Goal: Task Accomplishment & Management: Use online tool/utility

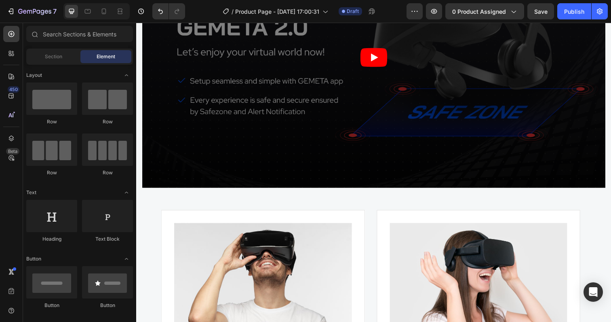
scroll to position [1689, 0]
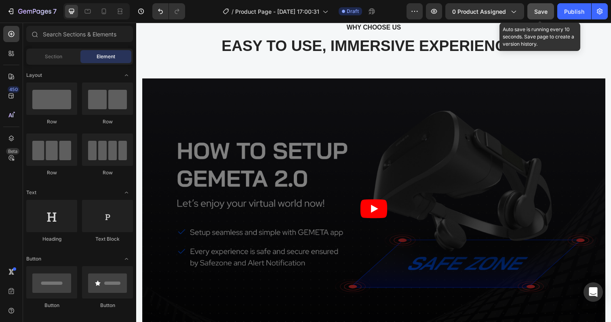
click at [542, 11] on span "Save" at bounding box center [540, 11] width 13 height 7
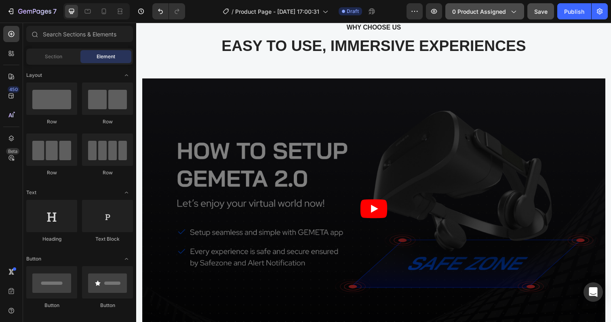
click at [507, 11] on div "0 product assigned" at bounding box center [484, 11] width 65 height 8
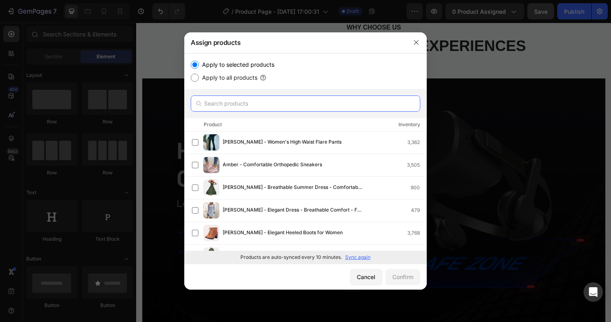
click at [248, 104] on input "text" at bounding box center [305, 103] width 229 height 16
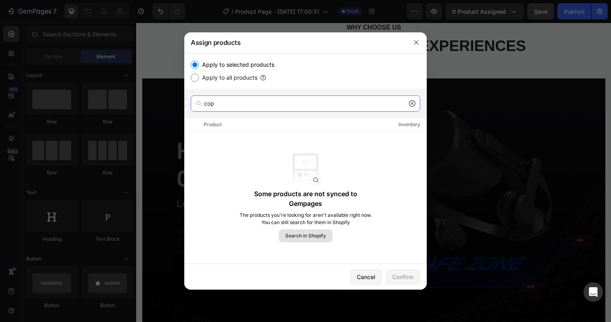
type input "cop"
click at [297, 235] on span "Search in Shopify" at bounding box center [305, 235] width 41 height 7
click at [241, 106] on input "cop" at bounding box center [305, 103] width 229 height 16
click at [413, 104] on icon at bounding box center [412, 103] width 6 height 6
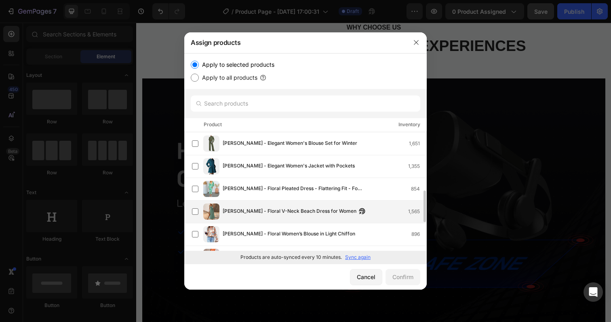
scroll to position [0, 0]
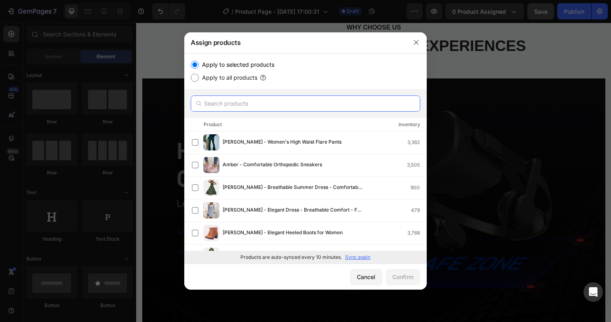
click at [255, 98] on input "text" at bounding box center [305, 103] width 229 height 16
paste input "copy - [PERSON_NAME] - Elegant Women's Midi Dress (Copy)"
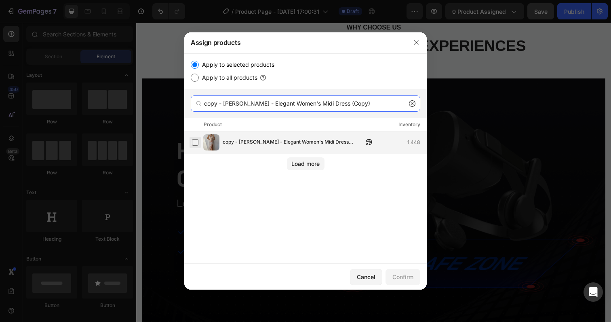
type input "copy - [PERSON_NAME] - Elegant Women's Midi Dress (Copy)"
click at [196, 143] on label at bounding box center [195, 142] width 6 height 6
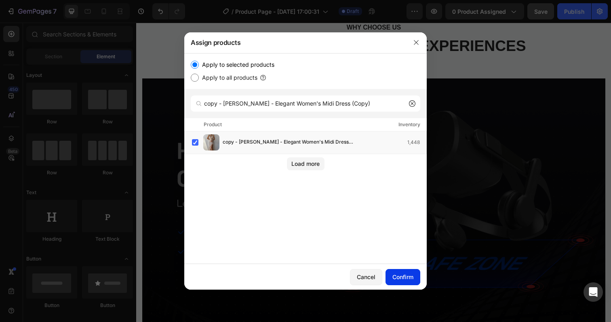
click at [409, 280] on div "Confirm" at bounding box center [402, 276] width 21 height 8
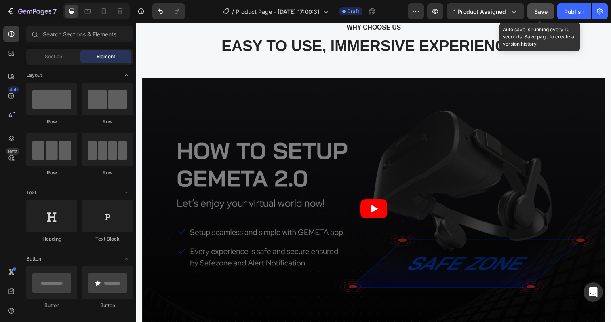
click at [541, 14] on span "Save" at bounding box center [540, 11] width 13 height 7
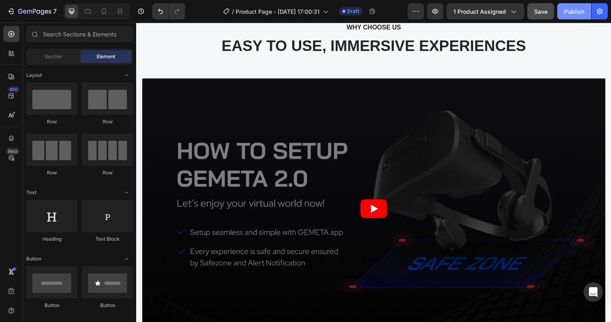
click at [573, 13] on div "Publish" at bounding box center [574, 11] width 20 height 8
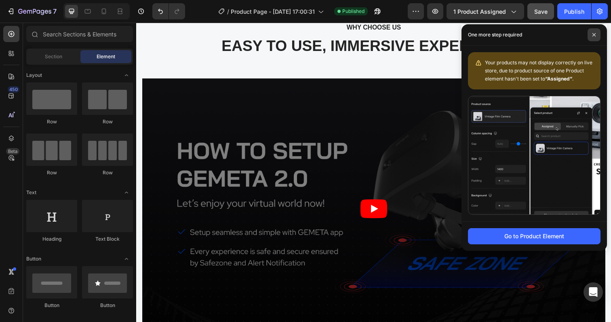
click at [593, 34] on icon at bounding box center [594, 35] width 4 height 4
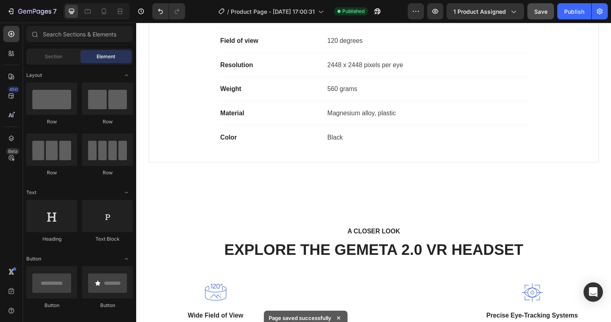
scroll to position [862, 0]
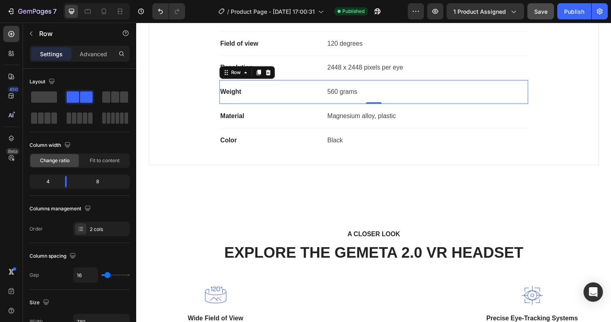
click at [302, 99] on div "Weight Text block 560 grams Text block Row 0" at bounding box center [378, 93] width 315 height 25
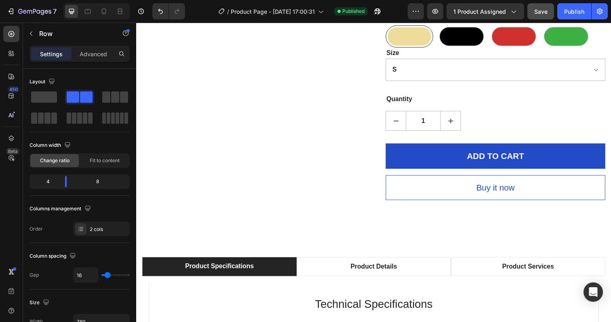
scroll to position [492, 0]
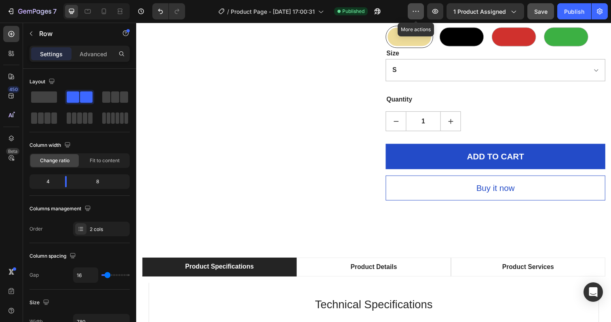
click at [415, 13] on icon "button" at bounding box center [416, 11] width 8 height 8
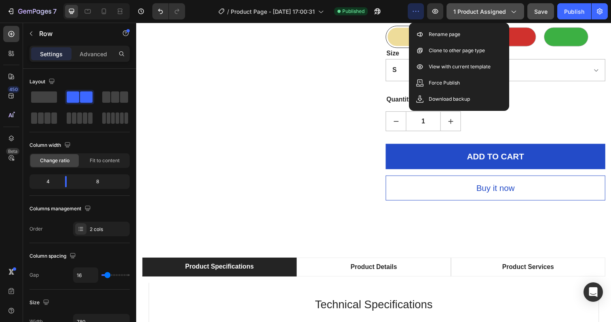
click at [507, 12] on div "1 product assigned" at bounding box center [485, 11] width 64 height 8
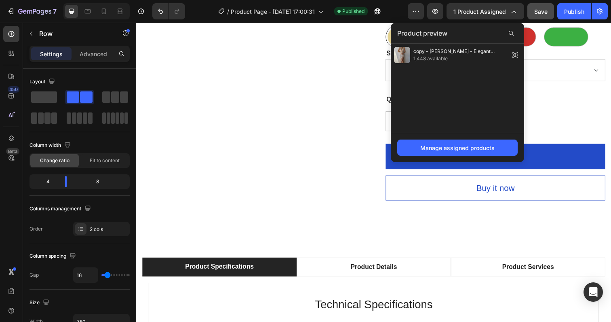
click at [435, 124] on div "copy - Lily - Elegant Women's Midi Dress (Copy) 1,448 available" at bounding box center [457, 88] width 133 height 89
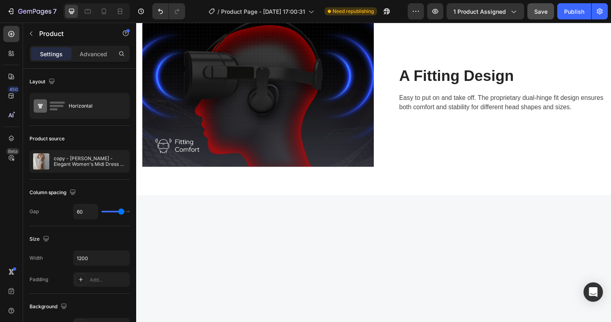
scroll to position [874, 0]
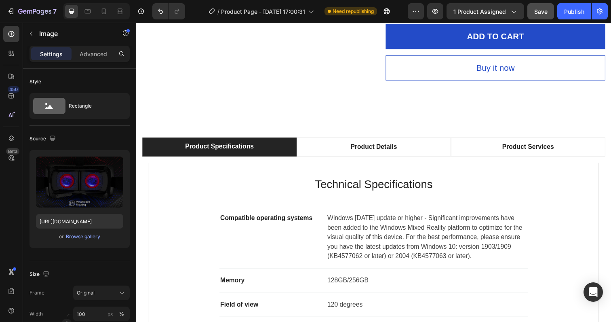
scroll to position [627, 0]
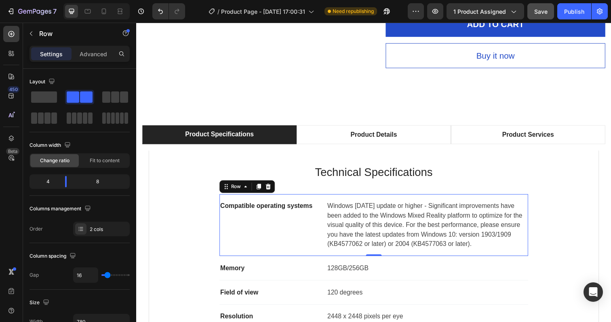
click at [264, 208] on div "Compatible operating systems Text block" at bounding box center [272, 229] width 103 height 50
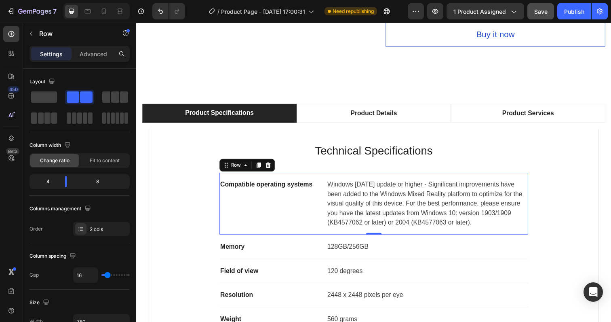
scroll to position [652, 0]
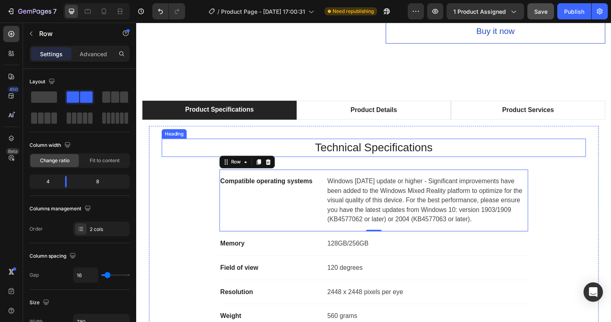
click at [170, 141] on h2 "Technical Specifications" at bounding box center [378, 150] width 433 height 19
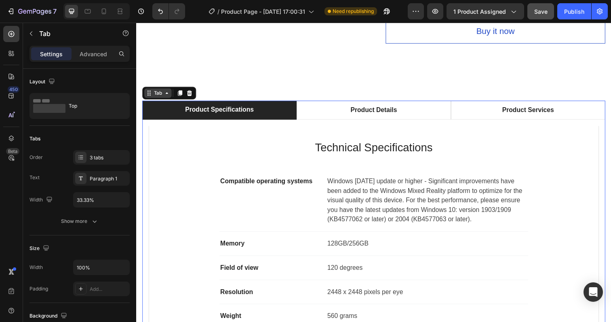
click at [149, 90] on div "Tab" at bounding box center [158, 95] width 28 height 10
click at [191, 91] on icon at bounding box center [190, 94] width 6 height 6
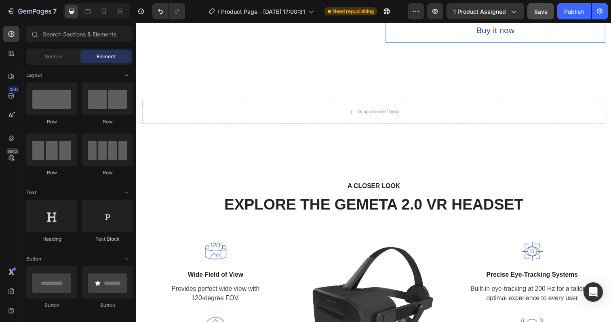
scroll to position [654, 0]
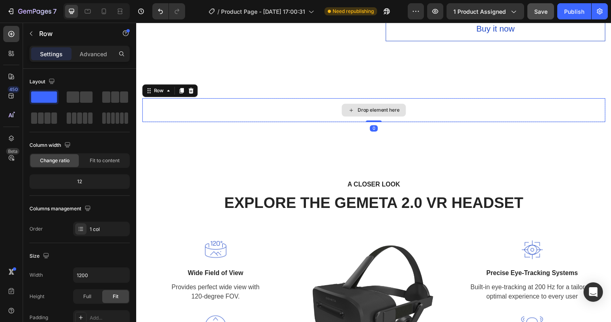
click at [305, 102] on div "Drop element here" at bounding box center [378, 112] width 473 height 24
click at [305, 118] on div "Drop element here Row 0 Section 2" at bounding box center [378, 112] width 485 height 82
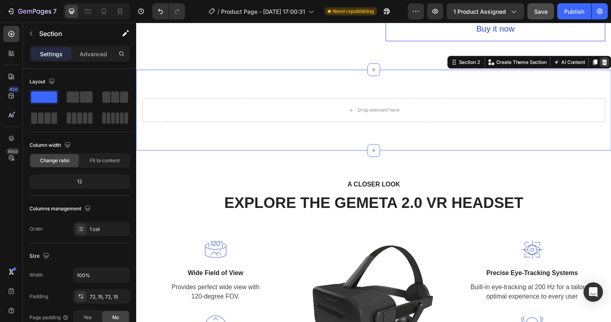
click at [610, 60] on icon at bounding box center [614, 63] width 6 height 6
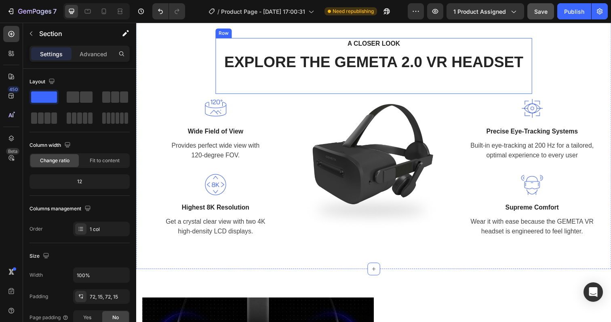
scroll to position [697, 0]
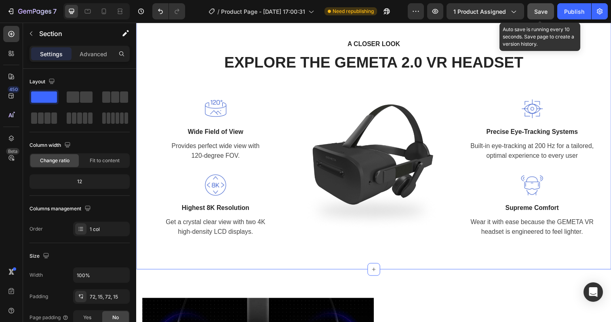
click at [544, 15] on div "Save" at bounding box center [540, 11] width 13 height 8
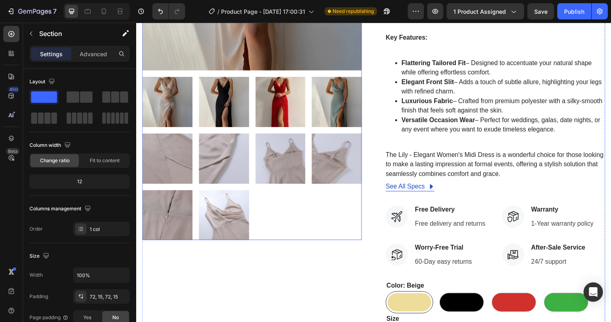
scroll to position [180, 0]
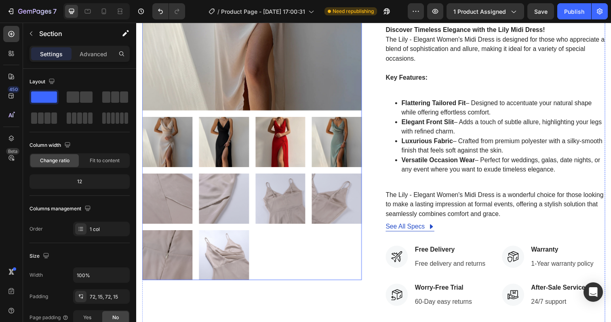
click at [222, 271] on img at bounding box center [225, 259] width 51 height 51
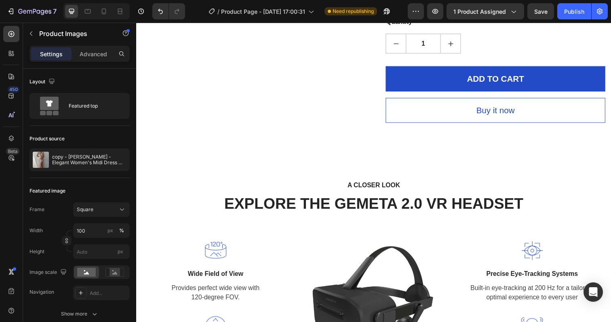
scroll to position [602, 0]
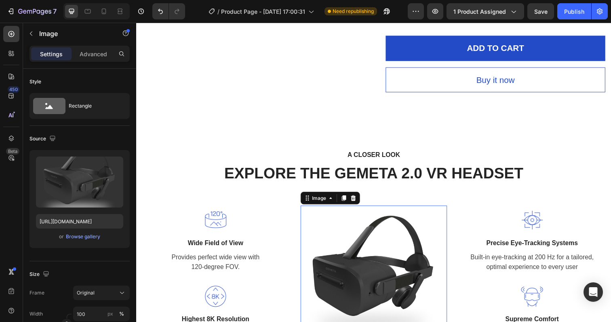
click at [370, 257] on img at bounding box center [378, 283] width 149 height 149
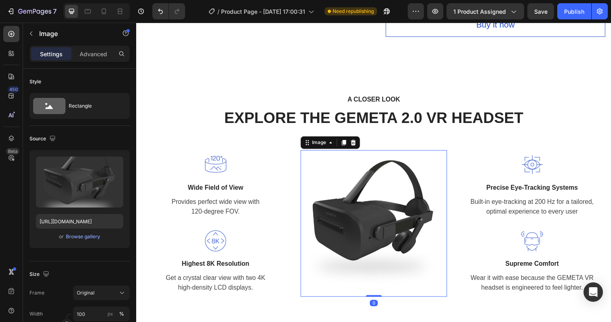
scroll to position [661, 0]
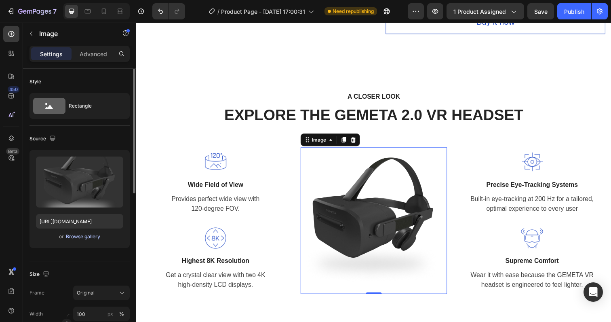
click at [86, 235] on div "Browse gallery" at bounding box center [83, 236] width 34 height 7
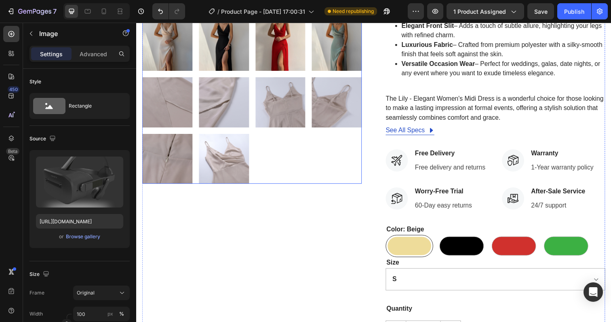
scroll to position [289, 0]
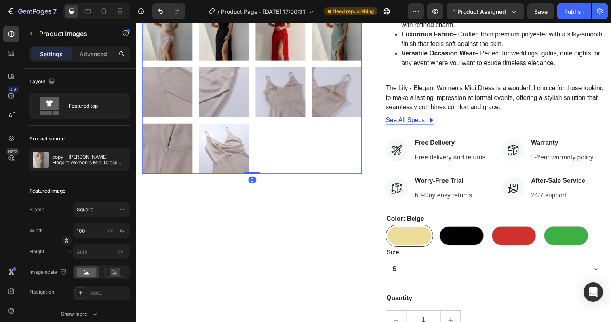
click at [221, 147] on img at bounding box center [225, 151] width 51 height 51
click at [211, 126] on img at bounding box center [225, 151] width 51 height 51
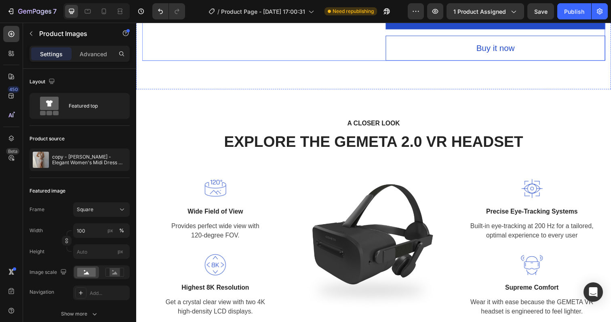
scroll to position [636, 0]
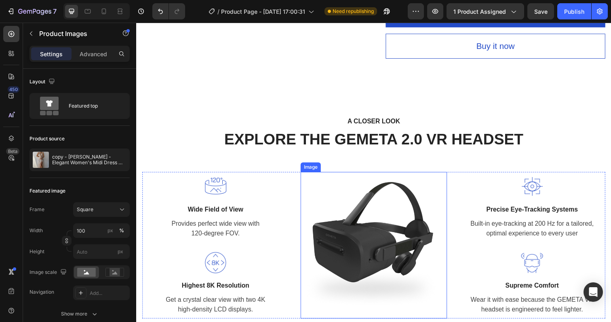
click at [360, 228] on img at bounding box center [378, 249] width 149 height 149
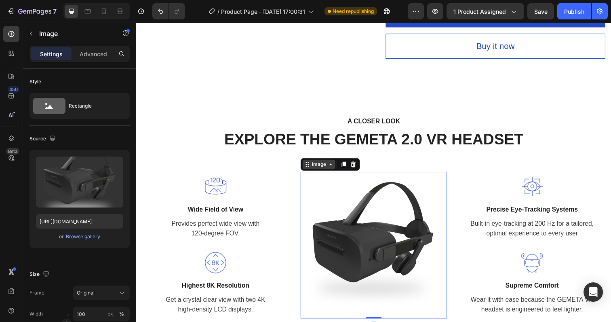
click at [328, 164] on div "Image" at bounding box center [322, 167] width 17 height 7
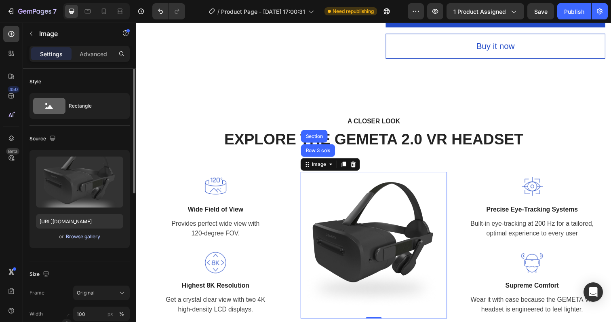
click at [84, 235] on div "Browse gallery" at bounding box center [83, 236] width 34 height 7
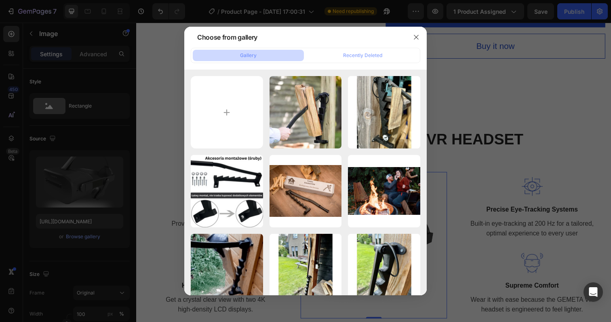
type input "C:\fakepath\Lyra_-_Elegant_Midi_Dress_10.jpg"
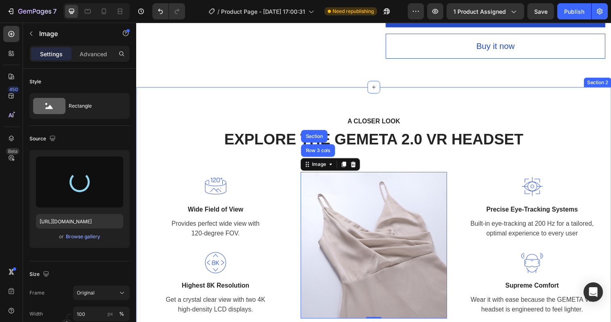
type input "[URL][DOMAIN_NAME]"
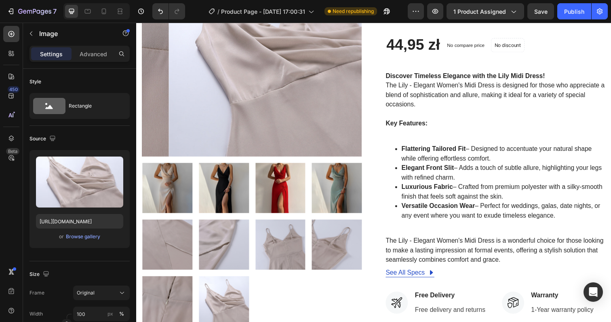
scroll to position [133, 0]
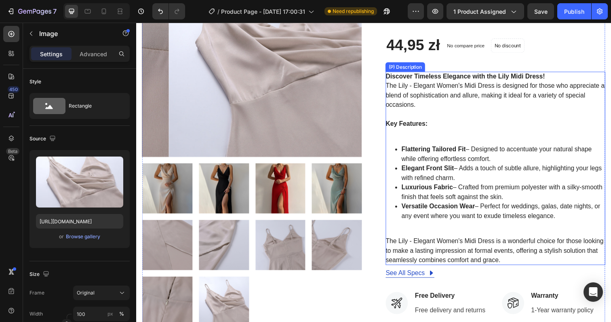
click at [428, 148] on strong "Flattering Tailored Fit" at bounding box center [439, 151] width 65 height 7
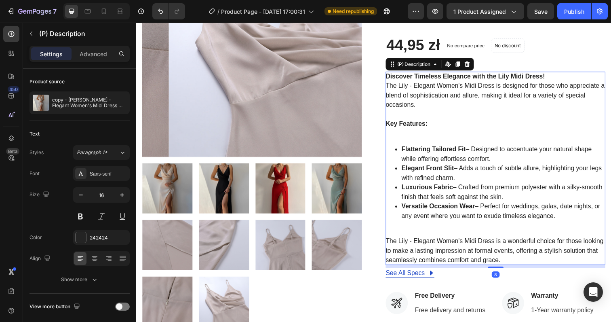
click at [428, 148] on strong "Flattering Tailored Fit" at bounding box center [439, 151] width 65 height 7
click at [433, 148] on strong "Flattering Tailored Fit" at bounding box center [439, 151] width 65 height 7
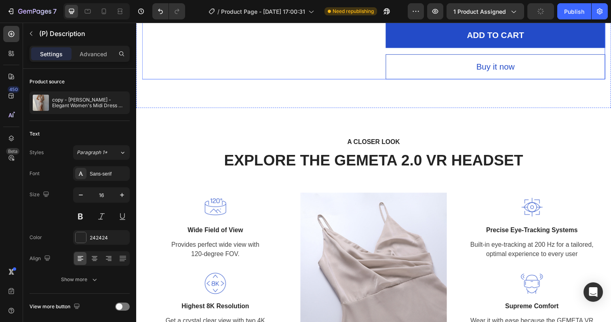
scroll to position [690, 0]
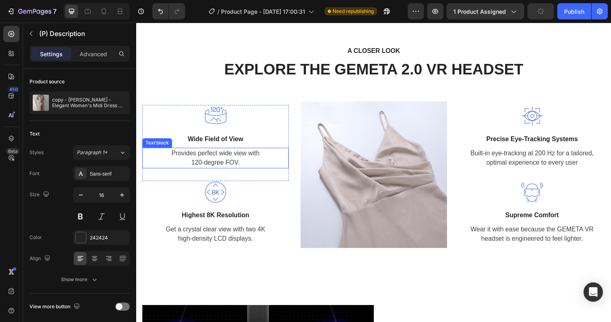
click at [208, 153] on p "Provides perfect wide view with 120-degree FOV." at bounding box center [217, 160] width 148 height 19
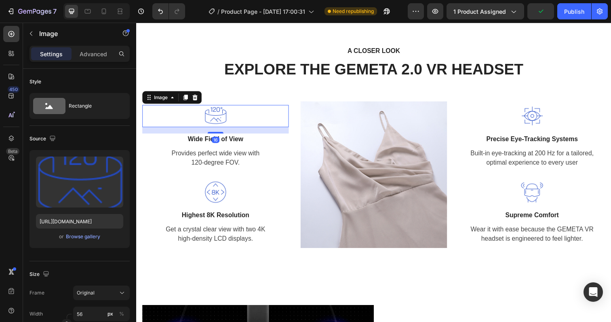
click at [219, 120] on img at bounding box center [217, 118] width 23 height 23
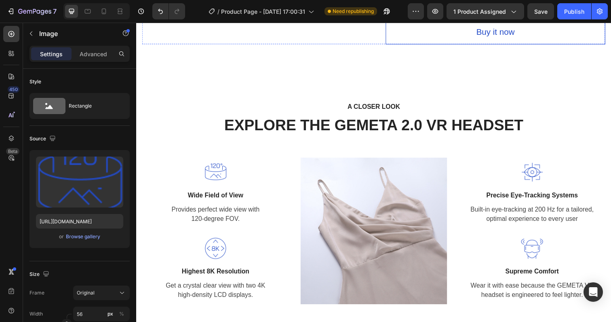
scroll to position [652, 0]
click at [216, 163] on img at bounding box center [217, 174] width 23 height 23
click at [225, 163] on img at bounding box center [217, 174] width 23 height 23
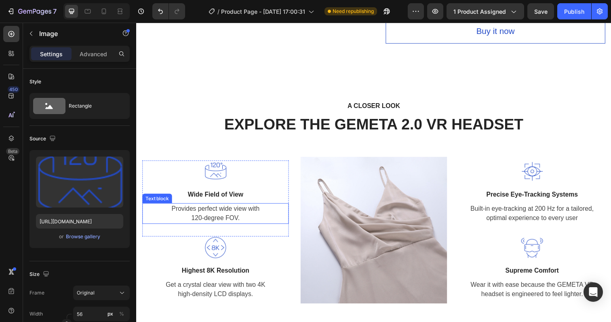
click at [217, 208] on p "Provides perfect wide view with 120-degree FOV." at bounding box center [217, 217] width 148 height 19
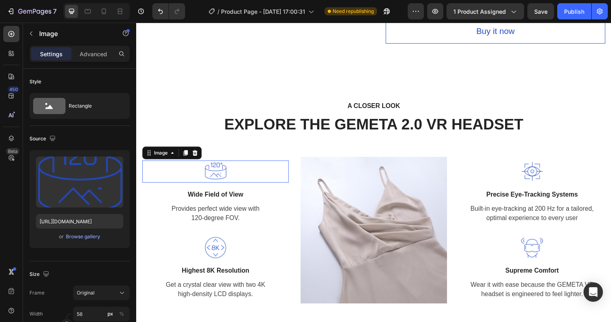
click at [221, 163] on img at bounding box center [217, 174] width 23 height 23
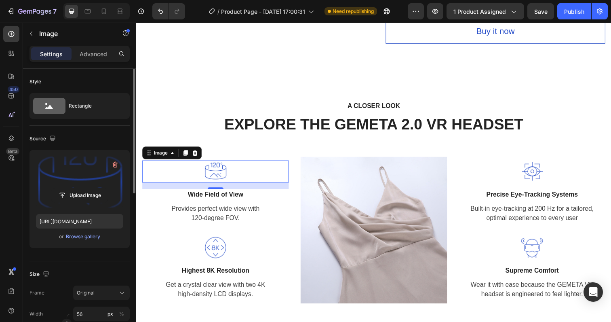
click at [82, 179] on label at bounding box center [79, 181] width 87 height 51
click at [82, 188] on input "file" at bounding box center [80, 195] width 56 height 14
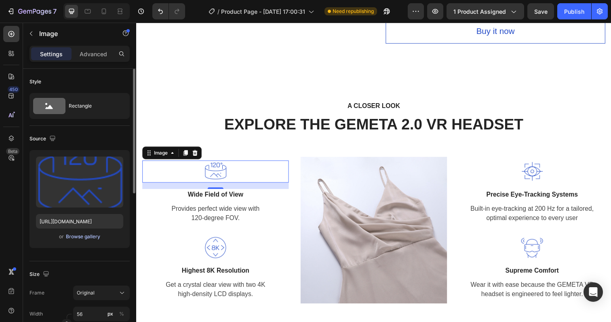
click at [85, 234] on div "Browse gallery" at bounding box center [83, 236] width 34 height 7
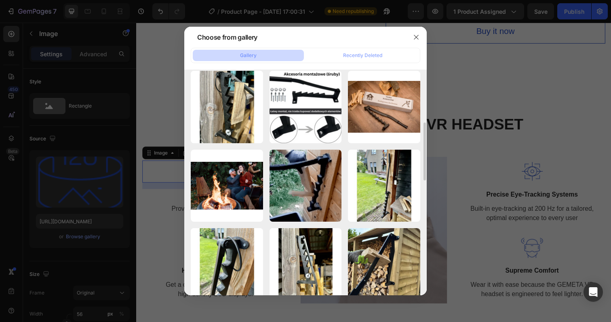
scroll to position [0, 0]
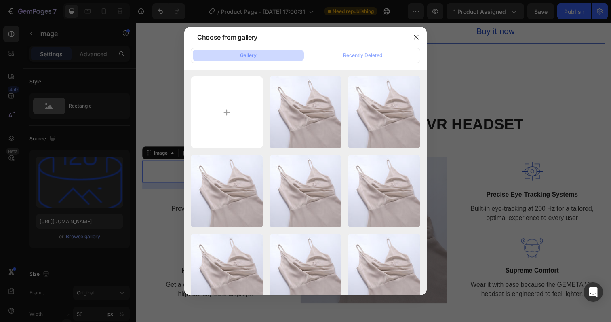
click at [157, 102] on div at bounding box center [305, 161] width 611 height 322
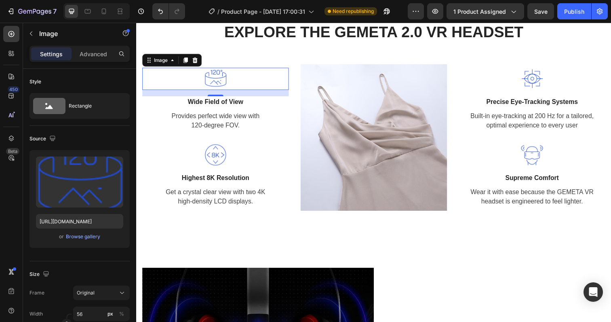
scroll to position [729, 0]
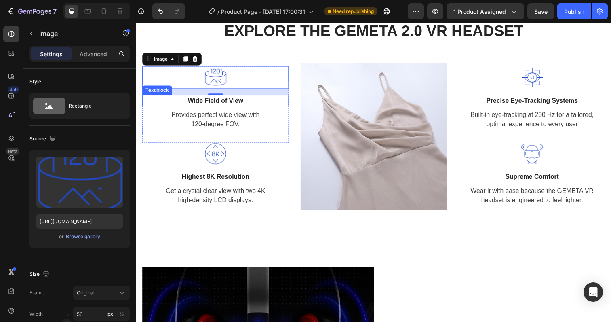
click at [200, 103] on p "Wide Field of View" at bounding box center [217, 102] width 148 height 10
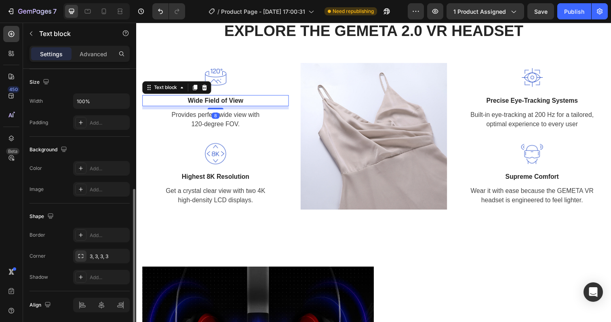
scroll to position [203, 0]
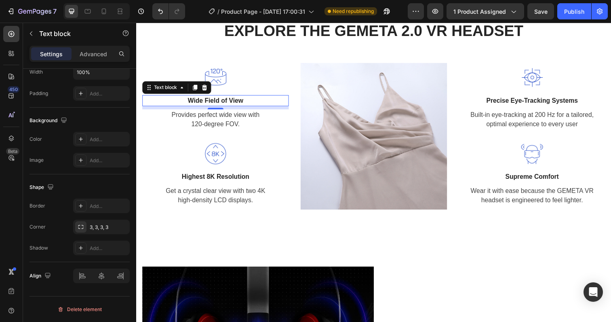
click at [216, 99] on p "Wide Field of View" at bounding box center [217, 102] width 148 height 10
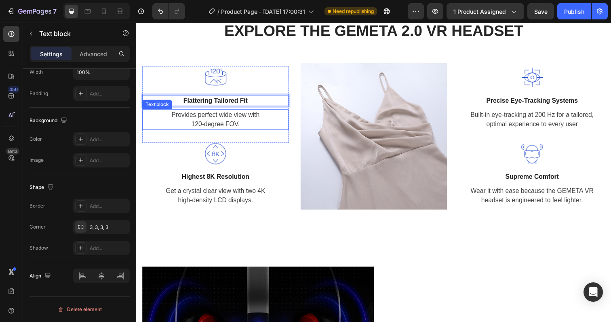
click at [209, 115] on p "Provides perfect wide view with 120-degree FOV." at bounding box center [217, 121] width 148 height 19
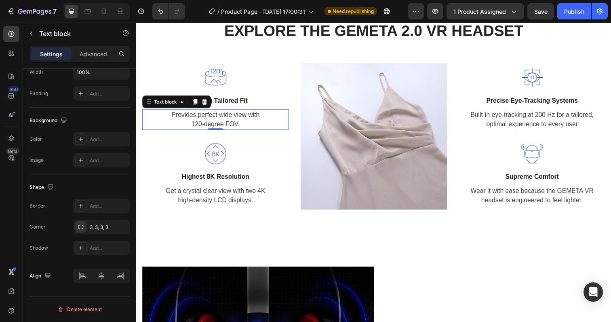
click at [225, 120] on p "Provides perfect wide view with 120-degree FOV." at bounding box center [217, 121] width 148 height 19
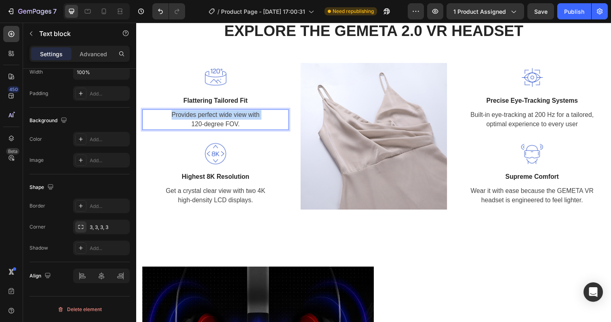
click at [225, 120] on p "Provides perfect wide view with 120-degree FOV." at bounding box center [217, 121] width 148 height 19
click at [234, 126] on p "Provides perfect wide view with 120-degree FOV." at bounding box center [217, 121] width 148 height 19
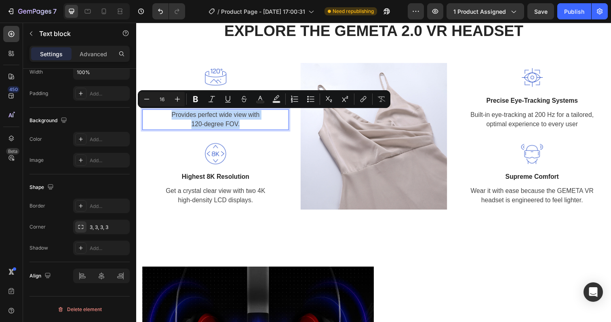
drag, startPoint x: 245, startPoint y: 127, endPoint x: 172, endPoint y: 116, distance: 73.5
click at [172, 116] on p "Provides perfect wide view with 120-degree FOV." at bounding box center [217, 121] width 148 height 19
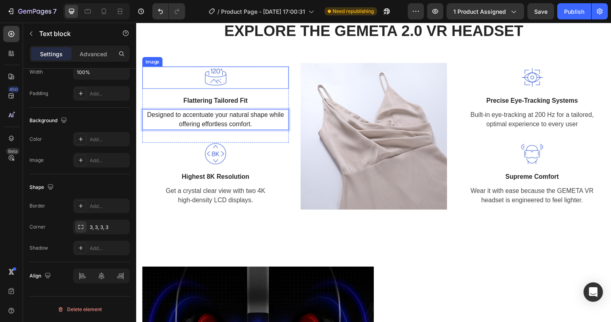
click at [217, 78] on img at bounding box center [217, 78] width 23 height 23
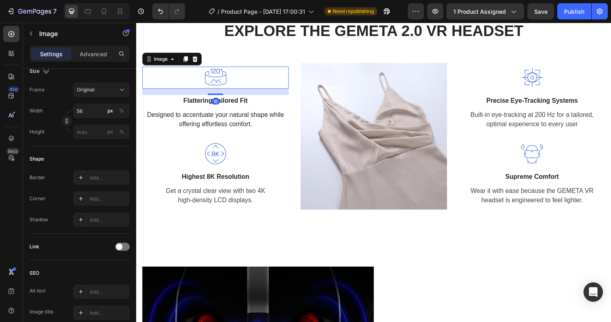
scroll to position [0, 0]
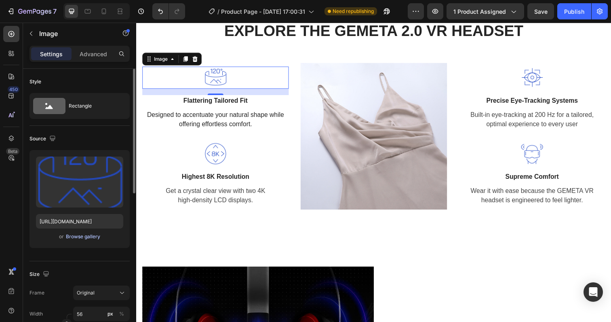
click at [86, 238] on div "Browse gallery" at bounding box center [83, 236] width 34 height 7
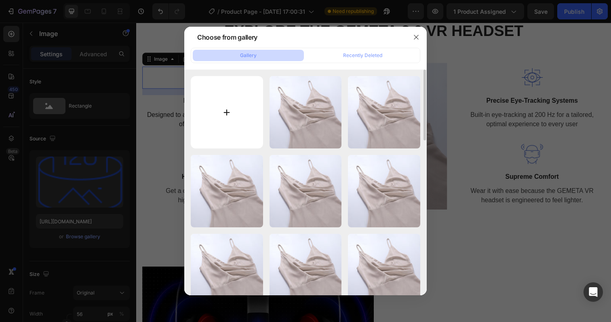
click at [229, 129] on input "file" at bounding box center [227, 112] width 72 height 72
type input "C:\fakepath\flattering-tailored-fit.svg"
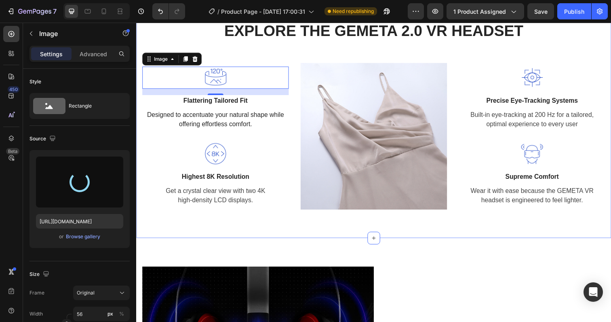
type input "[URL][DOMAIN_NAME]"
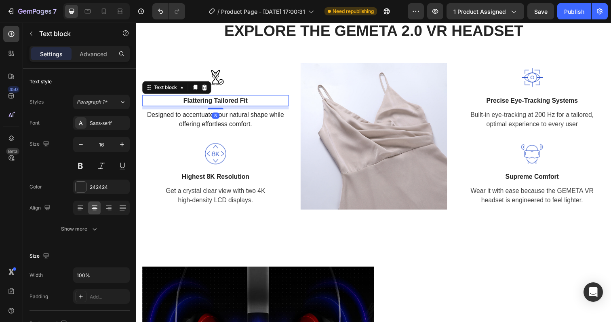
click at [218, 97] on div "Flattering Tailored Fit" at bounding box center [216, 102] width 149 height 11
click at [219, 109] on div at bounding box center [217, 110] width 16 height 2
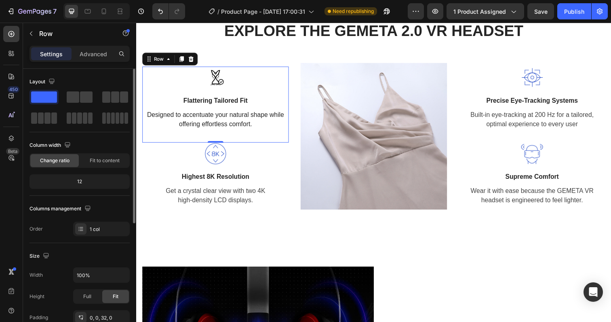
click at [286, 134] on div "Image Flattering Tailored Fit Text block Designed to accentuate your natural sh…" at bounding box center [216, 106] width 149 height 78
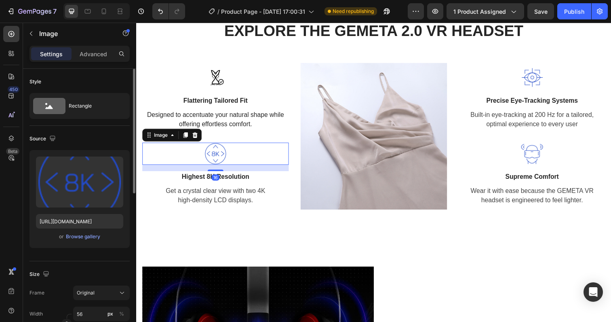
click at [221, 162] on img at bounding box center [217, 156] width 23 height 23
click at [535, 99] on p "Precise Eye-Tracking Systems" at bounding box center [540, 102] width 148 height 10
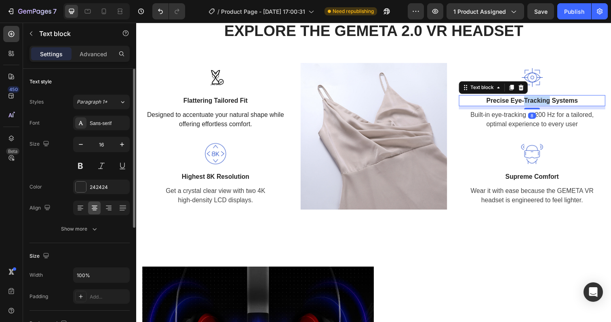
click at [535, 99] on p "Precise Eye-Tracking Systems" at bounding box center [540, 102] width 148 height 10
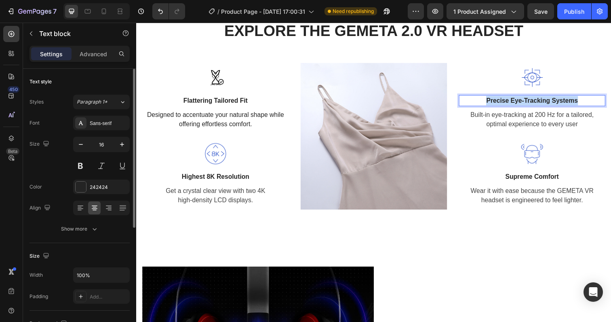
click at [535, 99] on p "Precise Eye-Tracking Systems" at bounding box center [540, 102] width 148 height 10
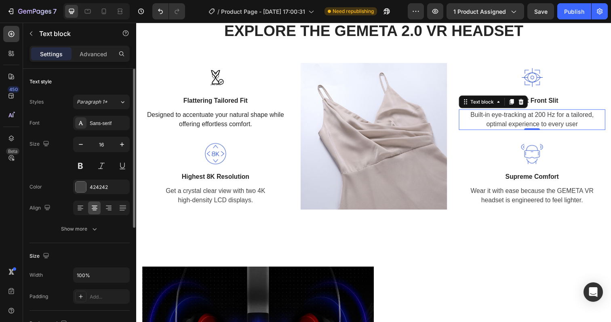
click at [531, 120] on p "Built-in eye-tracking at 200 Hz for a tailored, optimal experience to every user" at bounding box center [540, 121] width 148 height 19
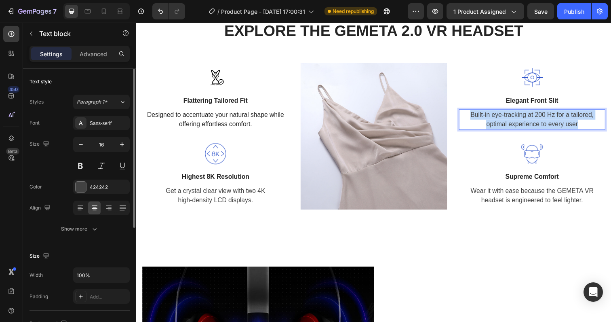
click at [531, 120] on p "Built-in eye-tracking at 200 Hz for a tailored, optimal experience to every user" at bounding box center [540, 121] width 148 height 19
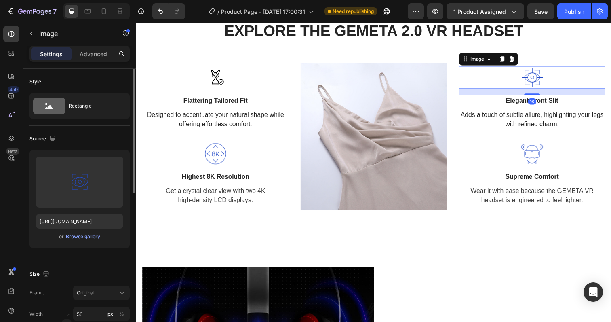
click at [536, 85] on img at bounding box center [540, 78] width 23 height 23
click at [61, 236] on span "or" at bounding box center [61, 236] width 5 height 10
click at [82, 236] on div "Browse gallery" at bounding box center [83, 236] width 34 height 7
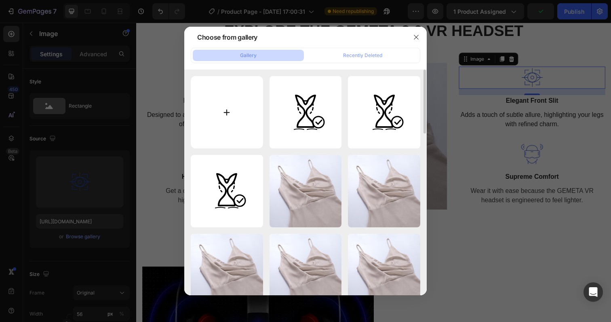
click at [231, 138] on input "file" at bounding box center [227, 112] width 72 height 72
type input "C:\fakepath\elegant-front-slit.svg"
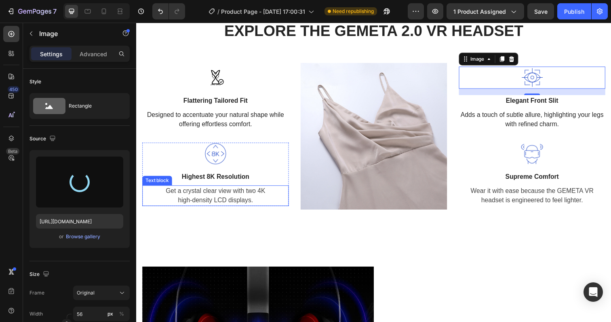
type input "[URL][DOMAIN_NAME]"
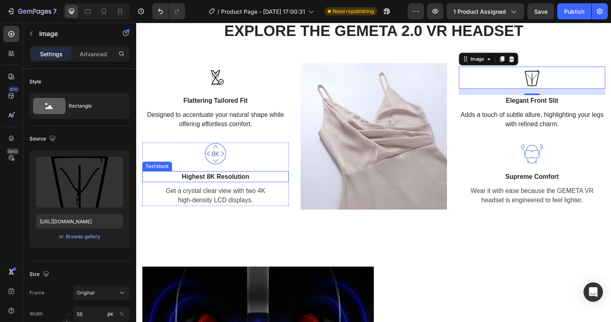
click at [227, 177] on p "Highest 8K Resolution" at bounding box center [217, 180] width 148 height 10
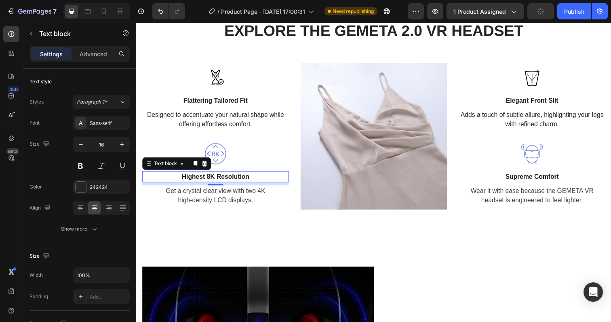
click at [222, 181] on p "Highest 8K Resolution" at bounding box center [217, 180] width 148 height 10
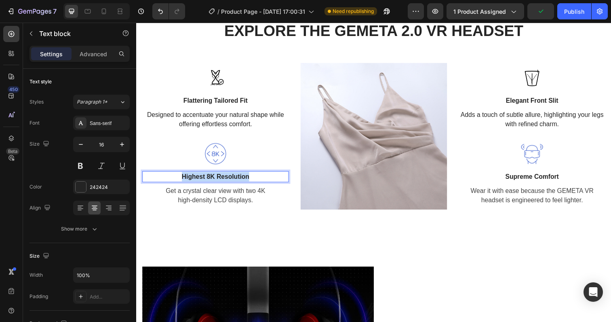
click at [222, 181] on p "Highest 8K Resolution" at bounding box center [217, 180] width 148 height 10
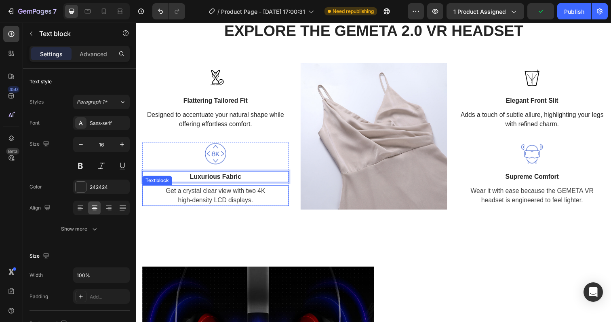
click at [223, 205] on p "Get a crystal clear view with two 4K high-density LCD displays." at bounding box center [217, 198] width 148 height 19
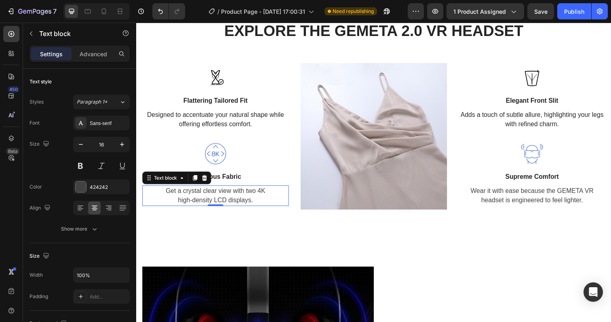
click at [221, 205] on p "Get a crystal clear view with two 4K high-density LCD displays." at bounding box center [217, 198] width 148 height 19
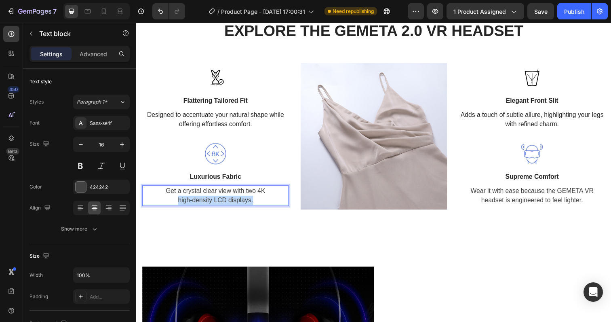
click at [221, 205] on p "Get a crystal clear view with two 4K high-density LCD displays." at bounding box center [217, 198] width 148 height 19
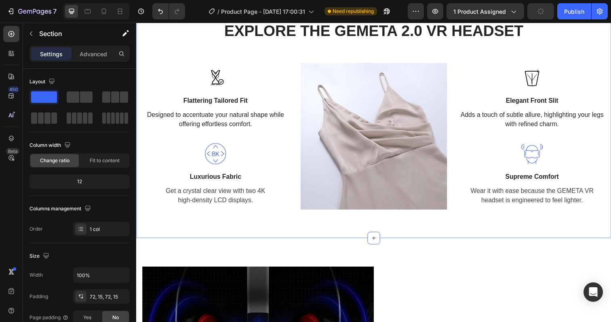
click at [261, 215] on div "A CLOSER LOOK Text block EXPLORE THE GEMETA 2.0 VR HEADSET Heading Row Image Fl…" at bounding box center [378, 110] width 485 height 265
click at [253, 200] on p "Get a crystal clear view with two 4K high-density LCD displays." at bounding box center [217, 198] width 148 height 19
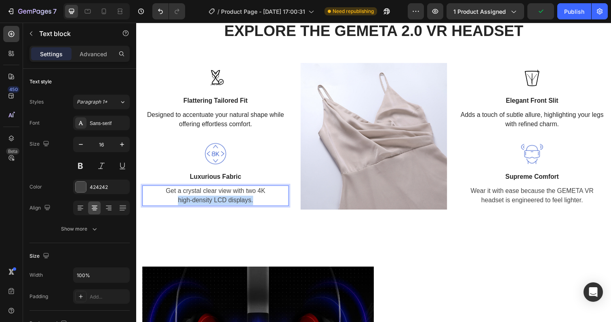
click at [253, 200] on p "Get a crystal clear view with two 4K high-density LCD displays." at bounding box center [217, 198] width 148 height 19
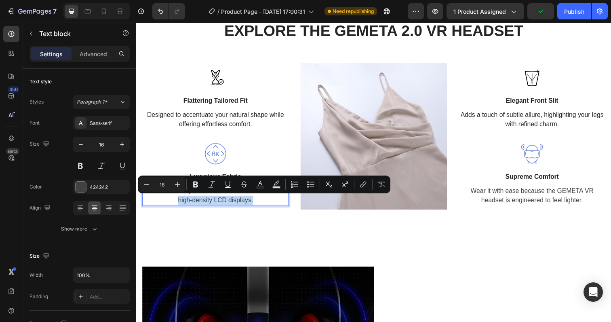
click at [253, 200] on p "Get a crystal clear view with two 4K high-density LCD displays." at bounding box center [217, 198] width 148 height 19
click at [262, 201] on p "Get a crystal clear view with two 4K high-density LCD displays." at bounding box center [217, 198] width 148 height 19
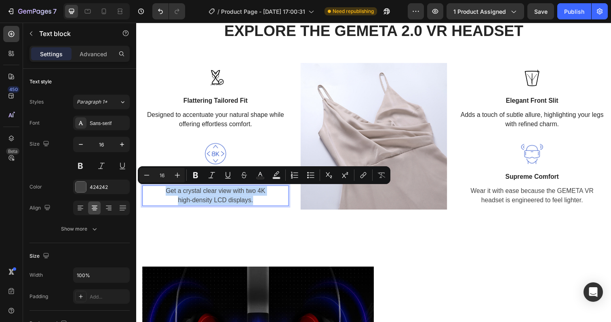
drag, startPoint x: 257, startPoint y: 202, endPoint x: 166, endPoint y: 194, distance: 91.3
click at [166, 194] on p "Get a crystal clear view with two 4K high-density LCD displays." at bounding box center [217, 198] width 148 height 19
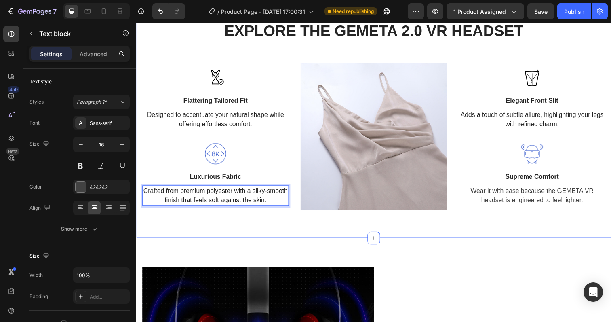
click at [278, 223] on div "A CLOSER LOOK Text block EXPLORE THE GEMETA 2.0 VR HEADSET Heading Row Image Fl…" at bounding box center [378, 110] width 485 height 265
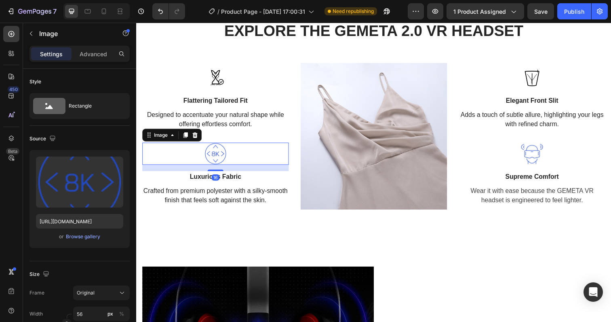
click at [219, 158] on img at bounding box center [217, 156] width 23 height 23
click at [82, 242] on div "Upload Image [URL][DOMAIN_NAME] or Browse gallery" at bounding box center [79, 199] width 100 height 98
click at [84, 240] on div "Browse gallery" at bounding box center [83, 236] width 34 height 7
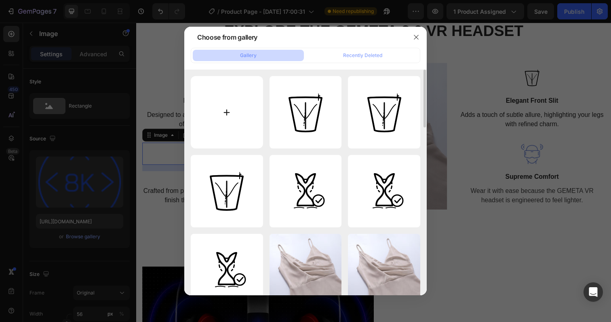
click at [235, 99] on input "file" at bounding box center [227, 112] width 72 height 72
drag, startPoint x: 167, startPoint y: 156, endPoint x: 53, endPoint y: 143, distance: 115.1
click at [167, 156] on div at bounding box center [305, 161] width 611 height 322
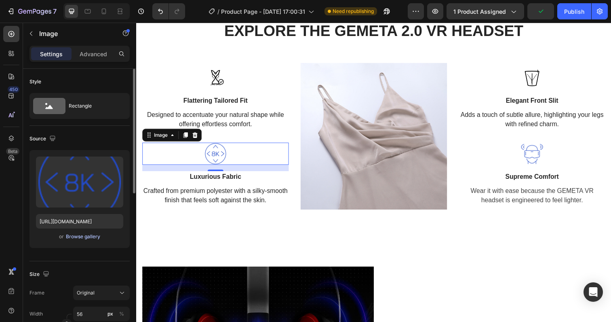
click at [79, 236] on div "Browse gallery" at bounding box center [83, 236] width 34 height 7
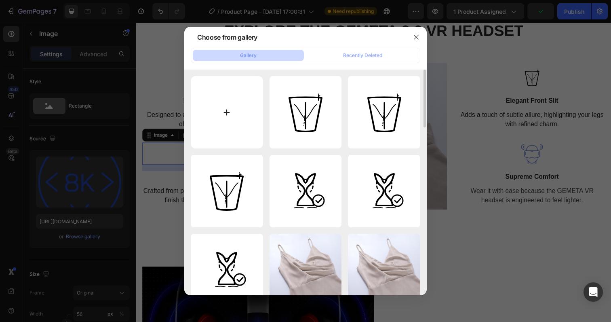
click at [224, 95] on input "file" at bounding box center [227, 112] width 72 height 72
type input "C:\fakepath\luxurious-fabric.svg"
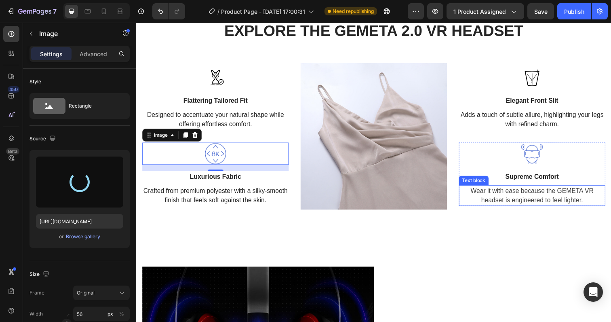
type input "[URL][DOMAIN_NAME]"
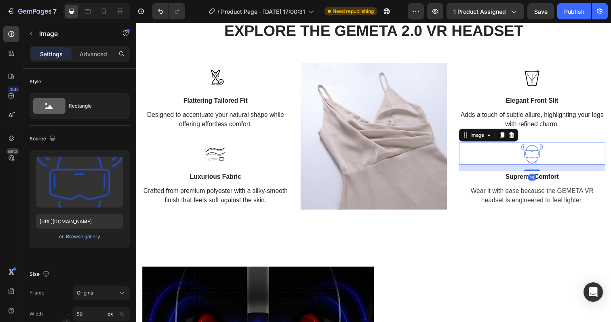
click at [540, 154] on img at bounding box center [540, 156] width 23 height 23
click at [531, 181] on p "Supreme Comfort" at bounding box center [540, 180] width 148 height 10
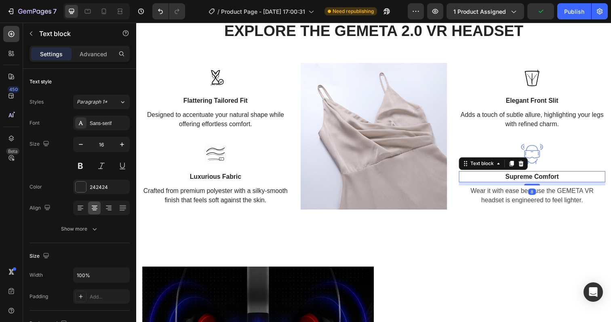
click at [519, 179] on p "Supreme Comfort" at bounding box center [540, 180] width 148 height 10
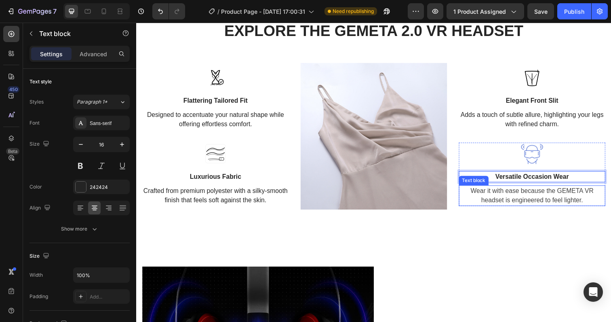
click at [541, 198] on p "Wear it with ease because the GEMETA VR headset is engineered to feel lighter." at bounding box center [540, 198] width 148 height 19
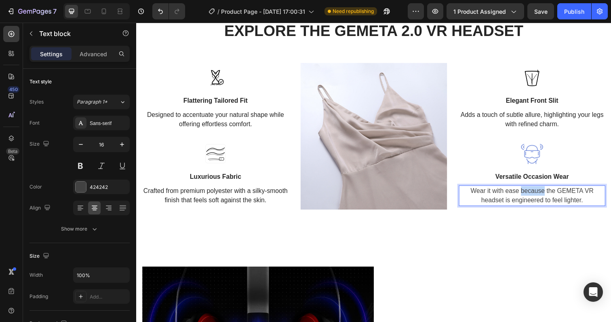
click at [541, 198] on p "Wear it with ease because the GEMETA VR headset is engineered to feel lighter." at bounding box center [540, 198] width 148 height 19
click at [527, 240] on div "A CLOSER LOOK Text block EXPLORE THE GEMETA 2.0 VR HEADSET Heading Row Image Fl…" at bounding box center [378, 110] width 485 height 265
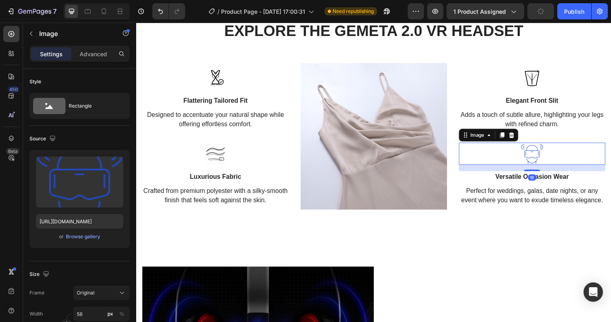
click at [535, 162] on img at bounding box center [540, 156] width 23 height 23
click at [78, 238] on div "Browse gallery" at bounding box center [83, 236] width 34 height 7
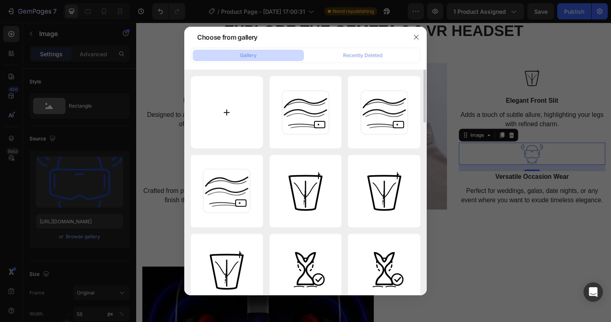
click at [228, 105] on input "file" at bounding box center [227, 112] width 72 height 72
type input "C:\fakepath\versatile-occasion-wear.svg"
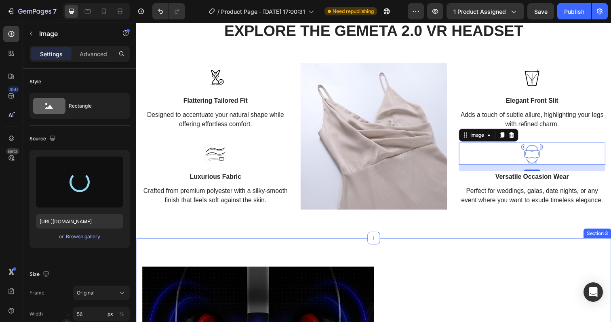
type input "[URL][DOMAIN_NAME]"
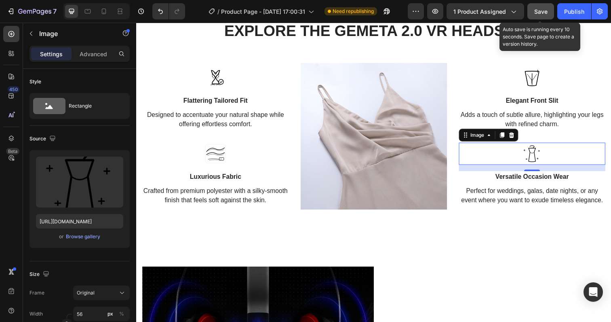
click at [538, 10] on span "Save" at bounding box center [540, 11] width 13 height 7
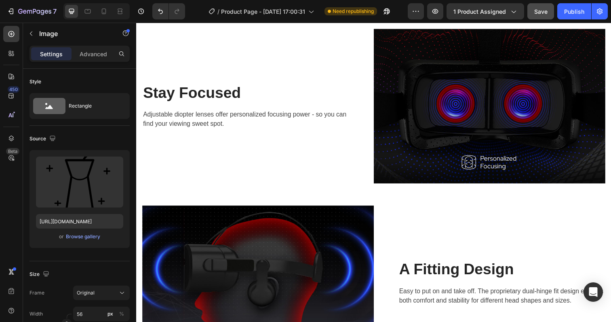
scroll to position [1177, 0]
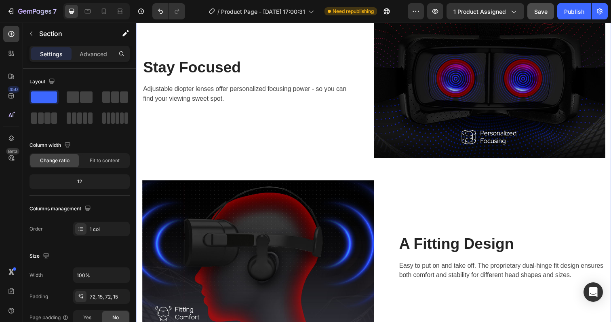
click at [412, 179] on div "Image Perferct Sound Effect Heading The maximum acoustic insulation and stereo …" at bounding box center [378, 81] width 473 height 517
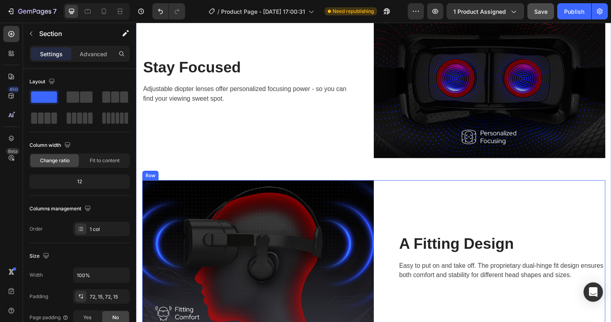
click at [411, 202] on div "A Fitting Design Heading Easy to put on and take off. The proprietary dual-hing…" at bounding box center [497, 261] width 236 height 157
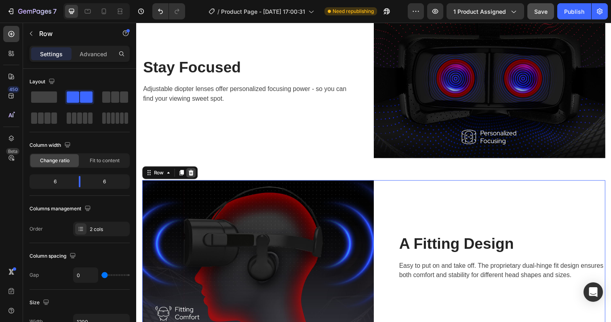
click at [192, 173] on icon at bounding box center [191, 176] width 5 height 6
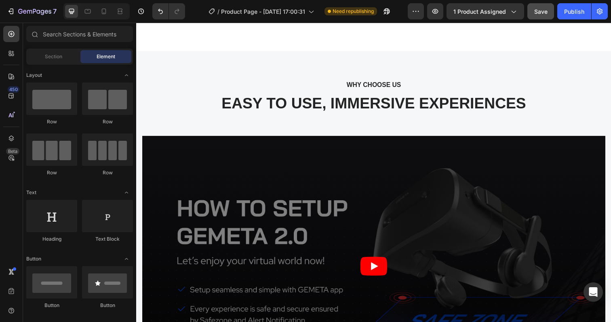
scroll to position [1310, 0]
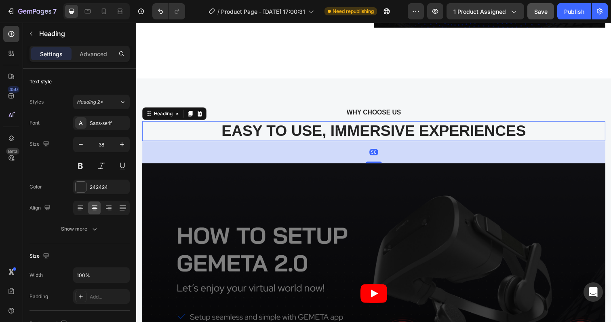
click at [388, 139] on p "EASY TO USE, IMMERSIVE EXPERIENCES" at bounding box center [378, 133] width 471 height 19
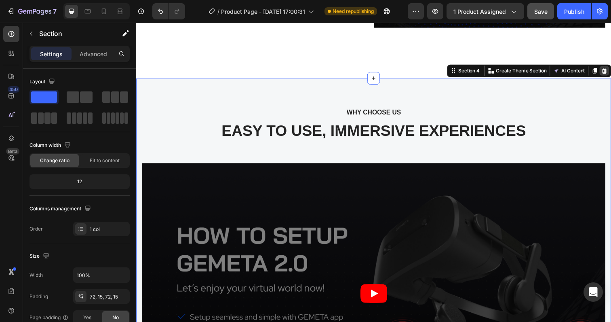
click at [610, 72] on icon at bounding box center [614, 72] width 5 height 6
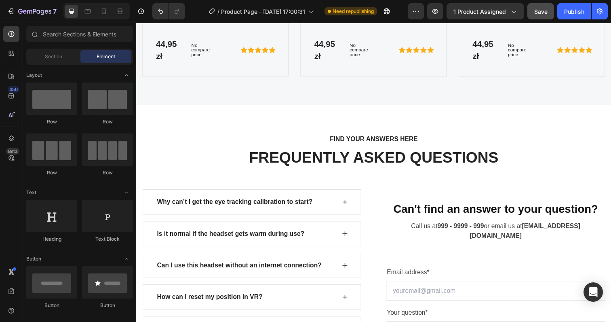
scroll to position [2162, 0]
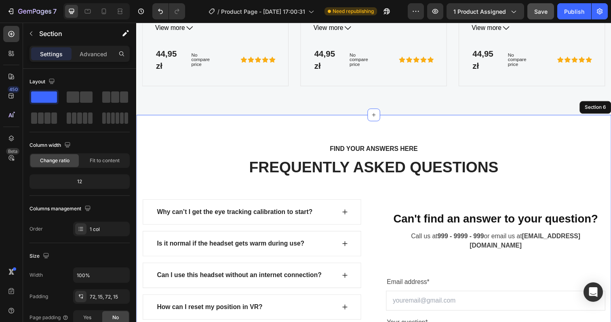
click at [454, 117] on div "FIND YOUR ANSWERS HERE Text block FREQUENTLY ASKED QUESTIONS Heading Row Why ca…" at bounding box center [378, 296] width 485 height 358
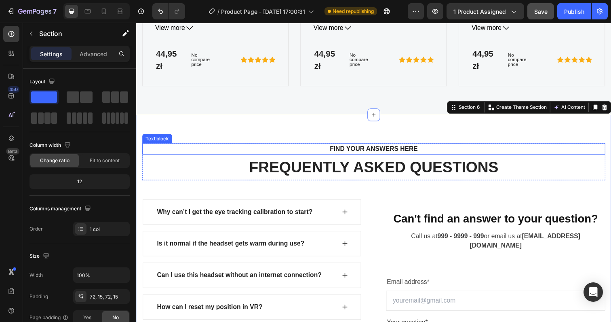
click at [482, 147] on p "FIND YOUR ANSWERS HERE" at bounding box center [378, 152] width 458 height 10
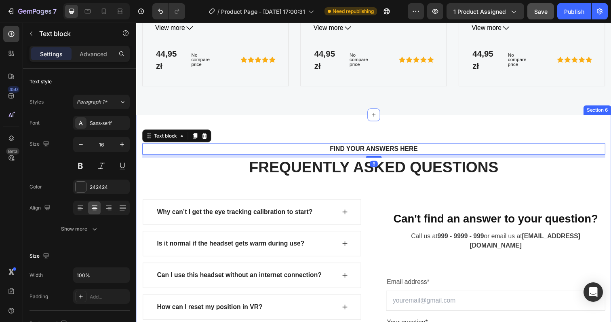
click at [494, 118] on div "FIND YOUR ANSWERS HERE Text block 8 FREQUENTLY ASKED QUESTIONS Heading Row Why …" at bounding box center [378, 296] width 485 height 358
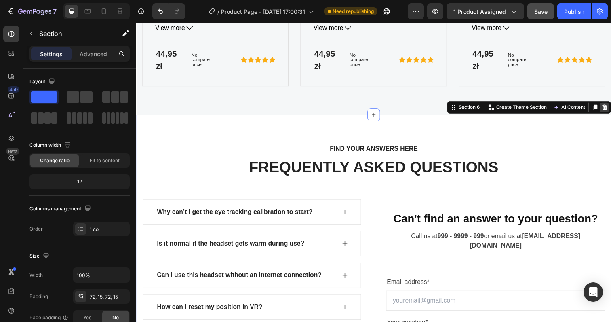
click at [610, 106] on icon at bounding box center [614, 109] width 5 height 6
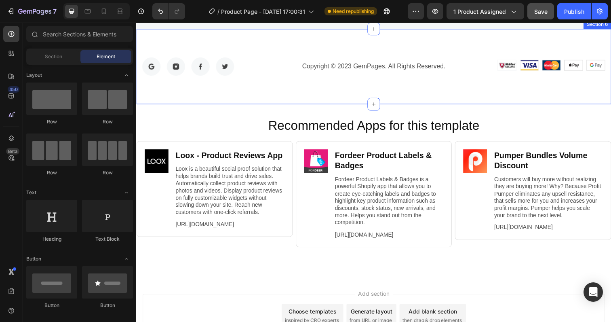
scroll to position [2124, 0]
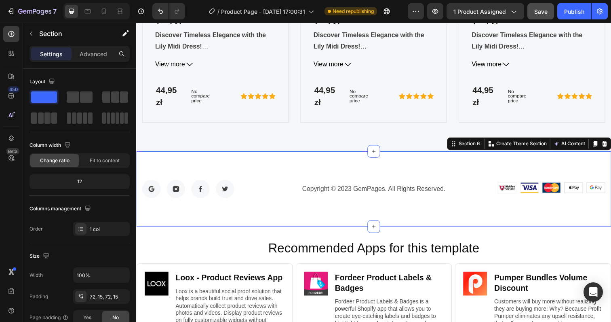
click at [484, 207] on div "Image Image Image Image Row Copyright © 2023 GemPages. All Rights Reserved. Tex…" at bounding box center [378, 192] width 485 height 77
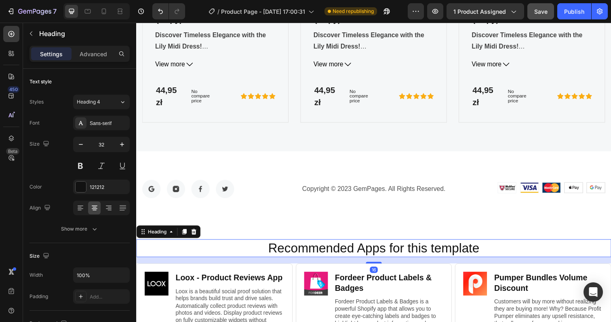
click at [523, 246] on h2 "Recommended Apps for this template" at bounding box center [378, 253] width 469 height 19
click at [595, 231] on div "Recommended Apps for this template Heading 16 Image Loox ‑ Product Reviews App …" at bounding box center [378, 319] width 485 height 177
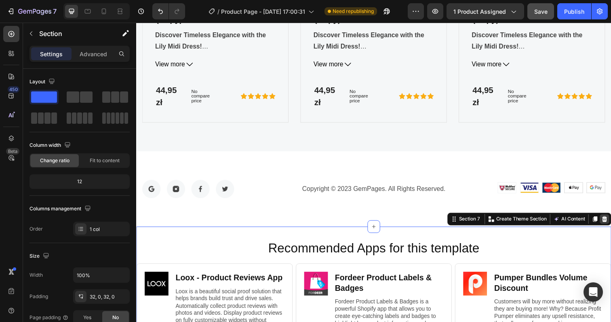
click at [610, 220] on icon at bounding box center [614, 223] width 6 height 6
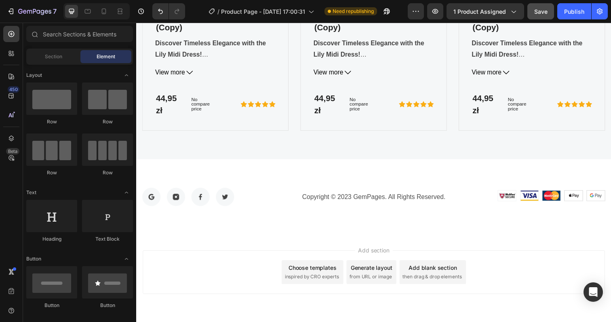
scroll to position [2131, 0]
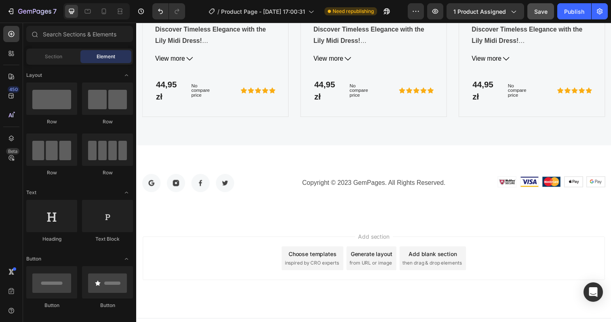
click at [497, 245] on div "Add section Choose templates inspired by CRO experts Generate layout from URL o…" at bounding box center [379, 263] width 472 height 44
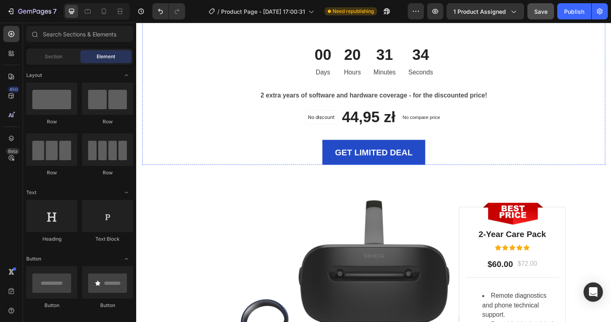
scroll to position [1452, 0]
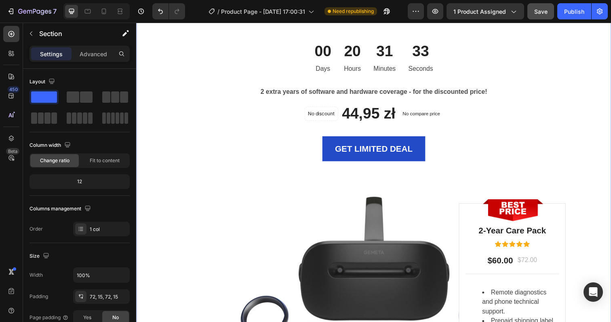
click at [469, 179] on div "LIMITED TIME DEAL Text block PLAY WORRY-FREE WITH OUR EXTENDED WARRANTY Heading…" at bounding box center [378, 180] width 473 height 429
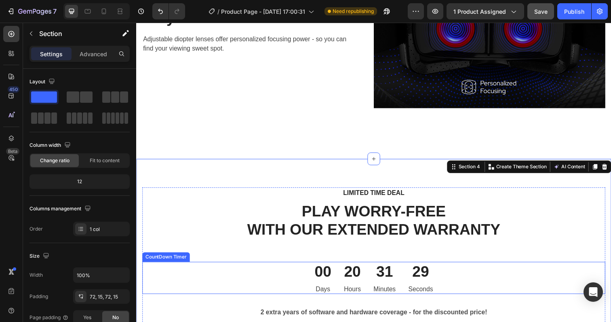
scroll to position [1224, 0]
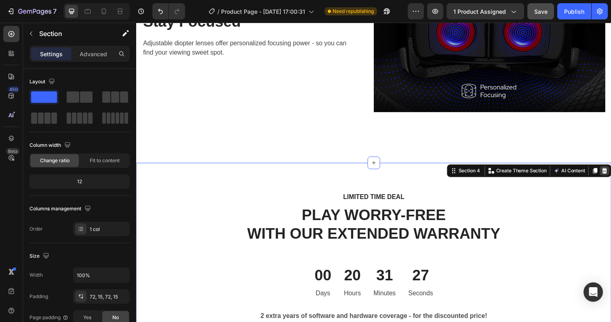
click at [610, 175] on icon at bounding box center [614, 174] width 5 height 6
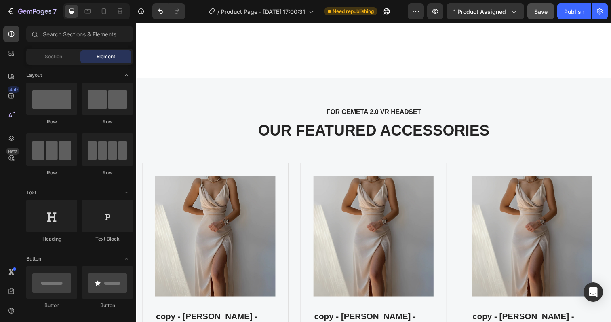
scroll to position [1130, 0]
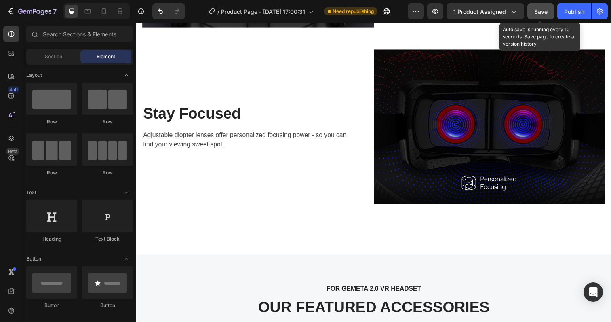
click at [542, 9] on span "Save" at bounding box center [540, 11] width 13 height 7
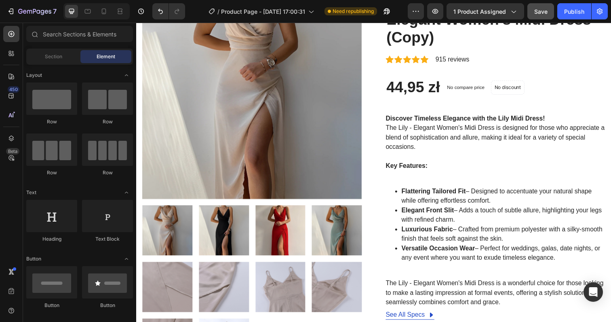
scroll to position [0, 0]
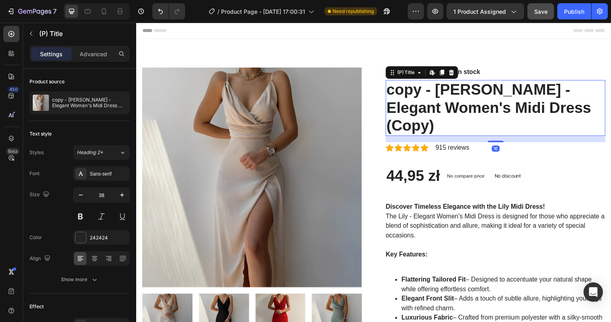
click at [443, 92] on h2 "copy - [PERSON_NAME] - Elegant Women's Midi Dress (Copy)" at bounding box center [503, 109] width 224 height 57
click at [453, 96] on h2 "copy - [PERSON_NAME] - Elegant Women's Midi Dress (Copy)" at bounding box center [503, 109] width 224 height 57
click at [441, 93] on h2 "copy - [PERSON_NAME] - Elegant Women's Midi Dress (Copy)" at bounding box center [503, 109] width 224 height 57
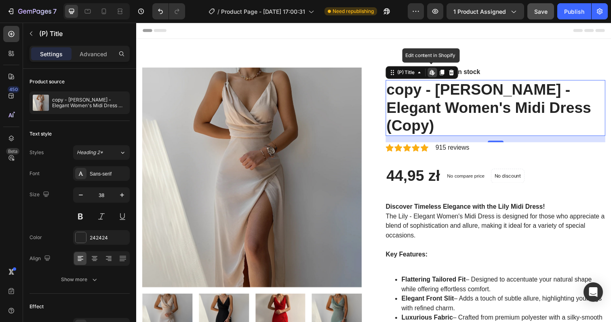
click at [441, 93] on h2 "copy - [PERSON_NAME] - Elegant Women's Midi Dress (Copy)" at bounding box center [503, 109] width 224 height 57
click at [484, 101] on h2 "copy - [PERSON_NAME] - Elegant Women's Midi Dress (Copy)" at bounding box center [503, 109] width 224 height 57
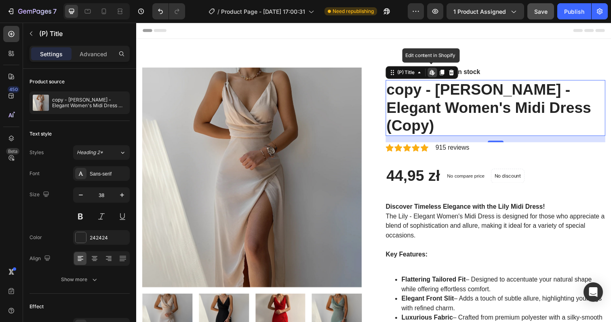
click at [484, 101] on h2 "copy - [PERSON_NAME] - Elegant Women's Midi Dress (Copy)" at bounding box center [503, 109] width 224 height 57
click at [446, 72] on icon at bounding box center [448, 73] width 6 height 6
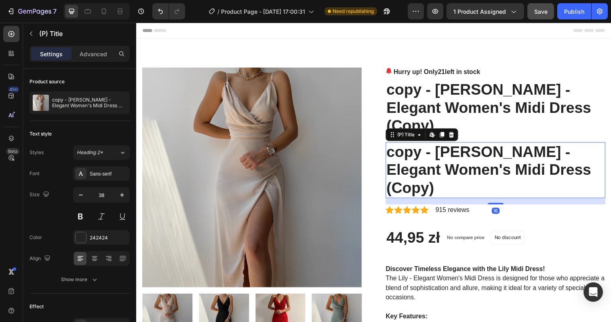
scroll to position [1, 0]
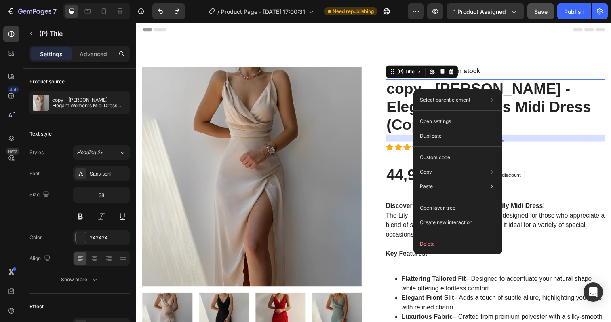
click at [399, 111] on h2 "copy - [PERSON_NAME] - Elegant Women's Midi Dress (Copy)" at bounding box center [503, 108] width 224 height 57
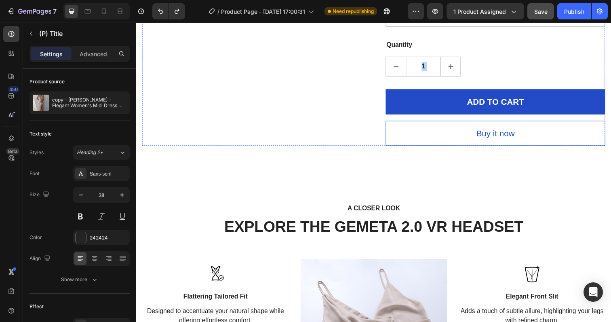
scroll to position [549, 0]
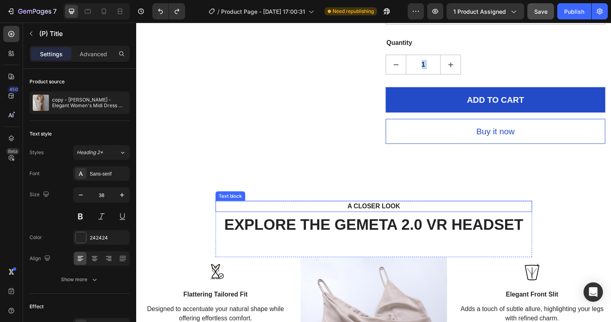
click at [374, 205] on p "A CLOSER LOOK" at bounding box center [378, 210] width 309 height 10
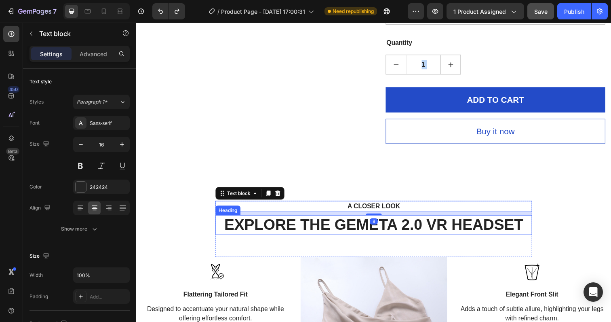
click at [356, 220] on p "EXPLORE THE GEMETA 2.0 VR HEADSET" at bounding box center [379, 229] width 322 height 19
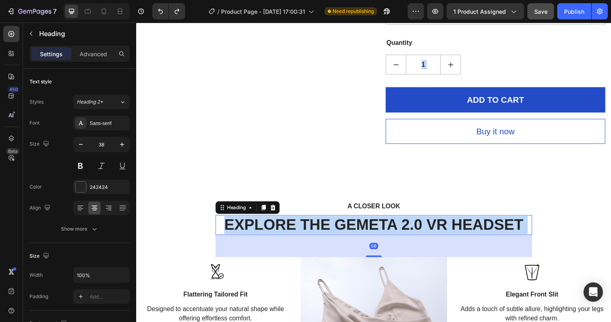
click at [356, 220] on p "EXPLORE THE GEMETA 2.0 VR HEADSET" at bounding box center [379, 229] width 322 height 19
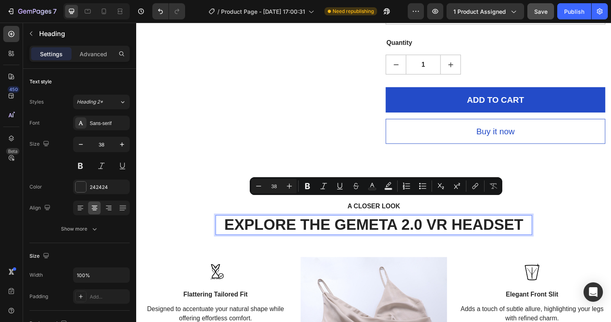
click at [357, 220] on p "EXPLORE THE GEMETA 2.0 VR HEADSET" at bounding box center [379, 229] width 322 height 19
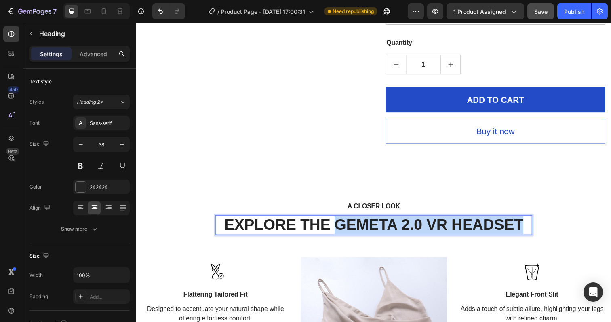
drag, startPoint x: 341, startPoint y: 211, endPoint x: 530, endPoint y: 211, distance: 189.1
click at [530, 220] on p "EXPLORE THE GEMETA 2.0 VR HEADSET" at bounding box center [379, 229] width 322 height 19
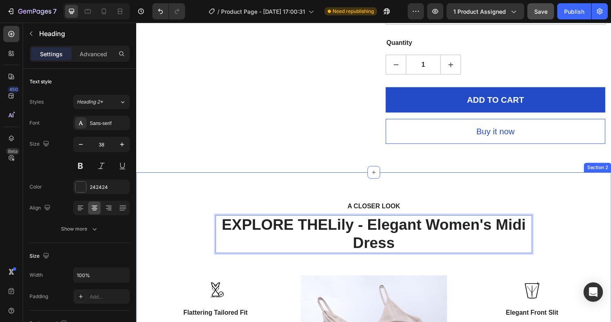
click at [479, 175] on div "A CLOSER LOOK Text block EXPLORE THE Lily - Elegant Women's Midi Dress Heading …" at bounding box center [378, 316] width 485 height 283
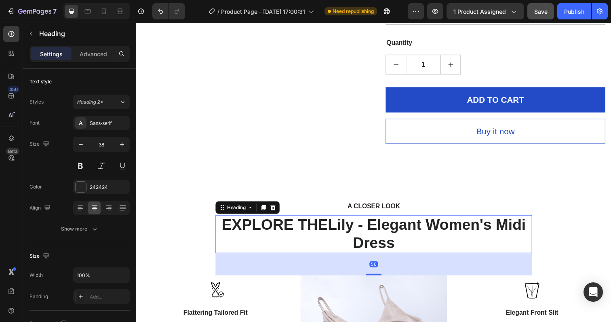
click at [309, 220] on p "EXPLORE THE Lily - Elegant Women's Midi Dress" at bounding box center [379, 238] width 322 height 37
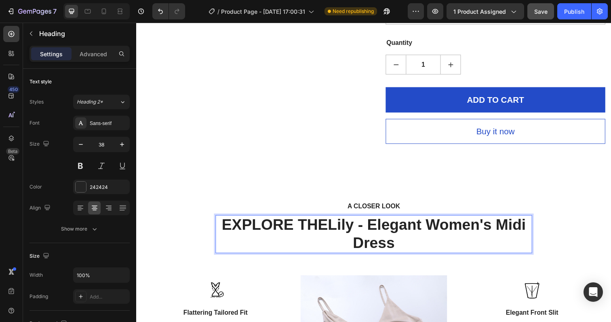
click at [312, 220] on p "EXPLORE THE Lily - Elegant Women's Midi Dress" at bounding box center [379, 238] width 322 height 37
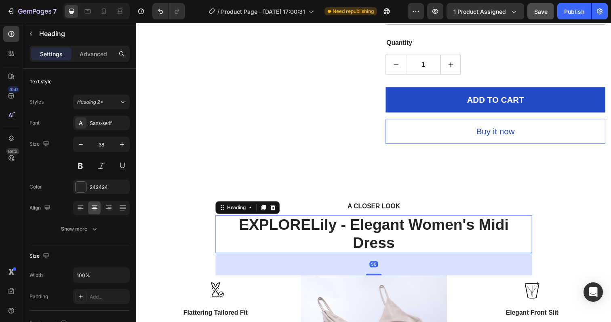
click at [385, 227] on strong "Lily - Elegant Women's Midi Dress" at bounding box center [415, 238] width 202 height 36
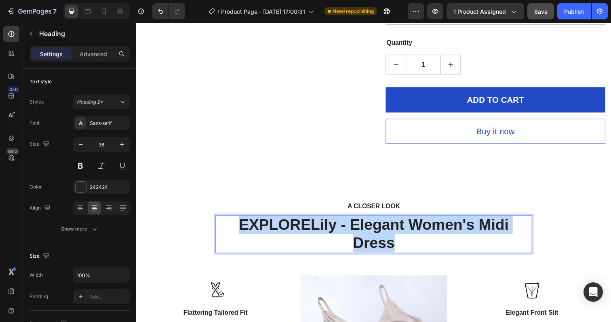
click at [385, 227] on strong "Lily - Elegant Women's Midi Dress" at bounding box center [415, 238] width 202 height 36
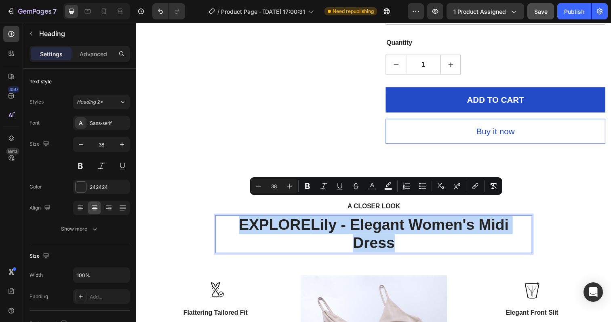
click at [341, 228] on p "EXPLORE Lily - Elegant Women's Midi Dress" at bounding box center [379, 238] width 322 height 37
click at [318, 220] on strong "Lily - Elegant Women's Midi Dress" at bounding box center [415, 238] width 202 height 36
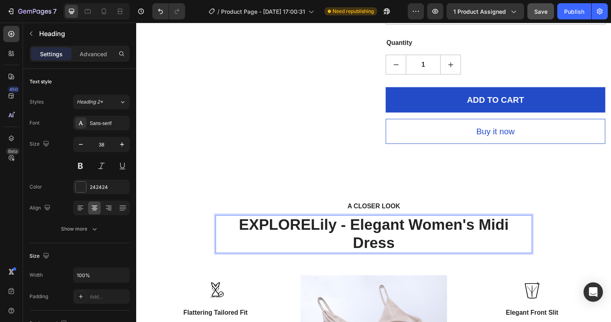
click at [353, 226] on p "EXPLORE Lily - Elegant Women's Midi Dress" at bounding box center [379, 238] width 322 height 37
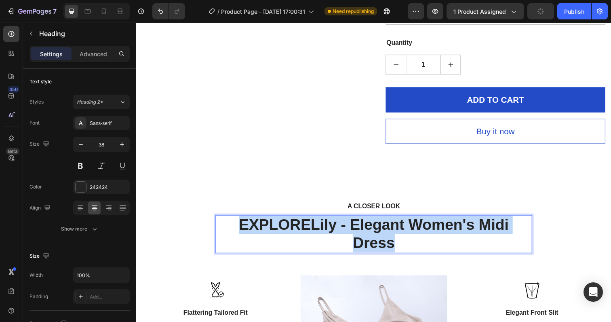
click at [353, 226] on p "EXPLORE Lily - Elegant Women's Midi Dress" at bounding box center [379, 238] width 322 height 37
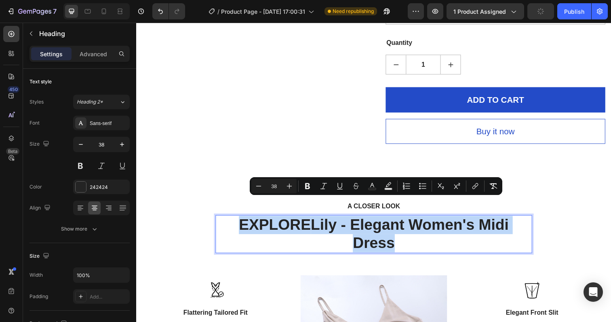
click at [353, 226] on p "EXPLORE Lily - Elegant Women's Midi Dress" at bounding box center [379, 238] width 322 height 37
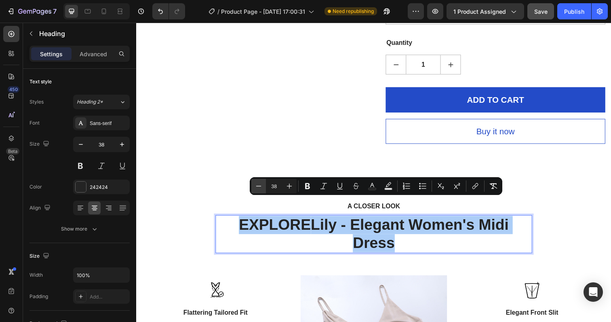
click at [257, 188] on icon "Editor contextual toolbar" at bounding box center [259, 186] width 8 height 8
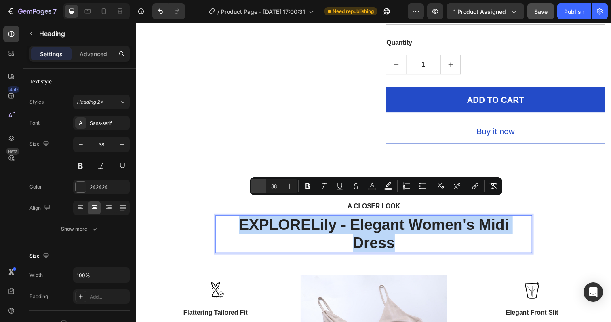
type input "37"
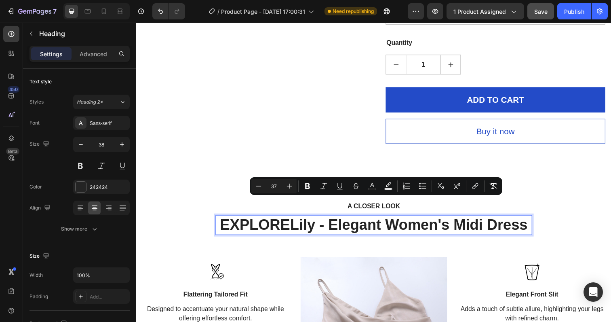
click at [290, 221] on span "EXPLORE Lily - Elegant Women's Midi Dress" at bounding box center [378, 229] width 314 height 17
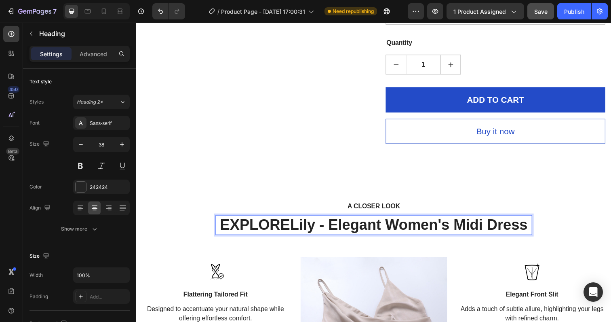
click at [290, 221] on span "EXPLORE Lily - Elegant Women's Midi Dress" at bounding box center [378, 229] width 314 height 17
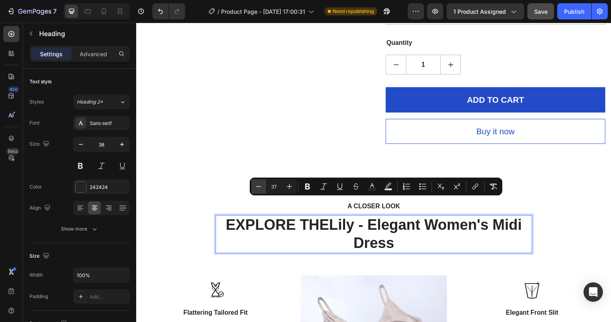
click at [263, 188] on button "Minus" at bounding box center [258, 186] width 15 height 15
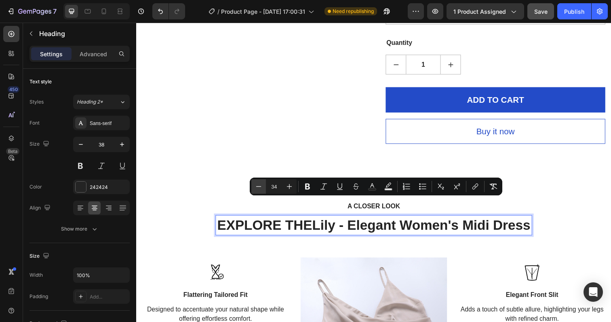
click at [263, 188] on button "Minus" at bounding box center [258, 186] width 15 height 15
click at [260, 187] on icon "Editor contextual toolbar" at bounding box center [259, 186] width 8 height 8
type input "31"
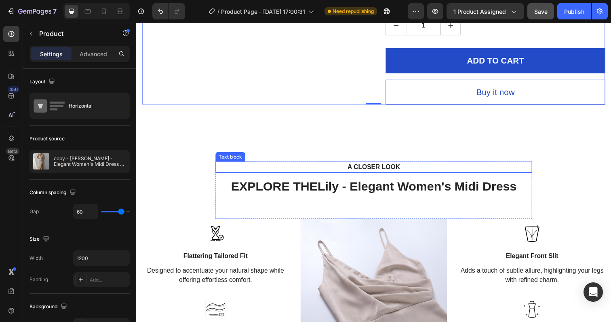
scroll to position [638, 0]
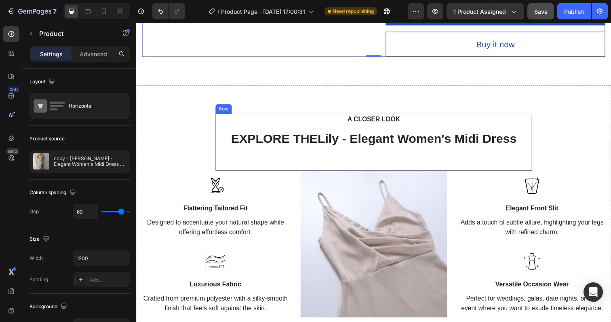
click at [354, 150] on div "A CLOSER LOOK Text block ⁠⁠⁠⁠⁠⁠⁠ EXPLORE THE Lily - Elegant Women's Midi Dress …" at bounding box center [378, 145] width 323 height 58
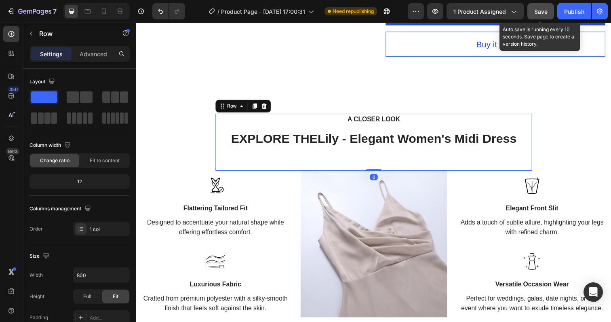
click at [539, 15] on div "Save" at bounding box center [540, 11] width 13 height 8
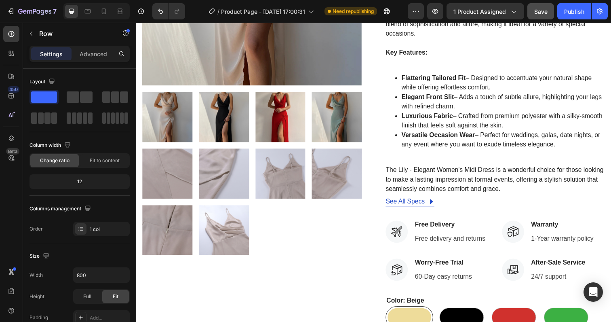
scroll to position [190, 0]
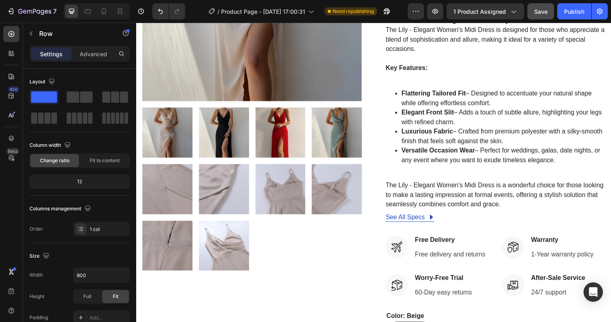
click at [460, 175] on div "Discover Timeless Elegance with the Lily Midi Dress! The Lily - Elegant Women's…" at bounding box center [503, 114] width 224 height 197
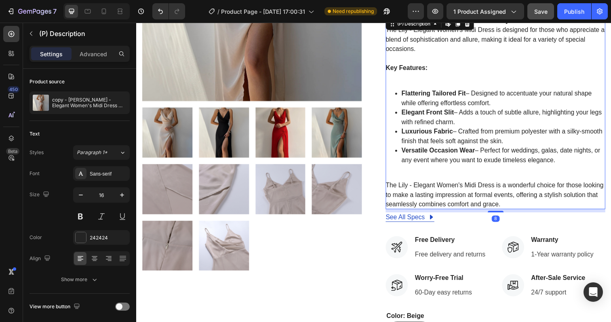
click at [460, 175] on div "Discover Timeless Elegance with the Lily Midi Dress! The Lily - Elegant Women's…" at bounding box center [503, 114] width 224 height 197
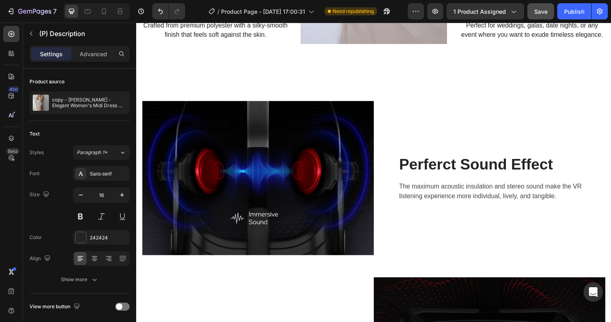
scroll to position [908, 0]
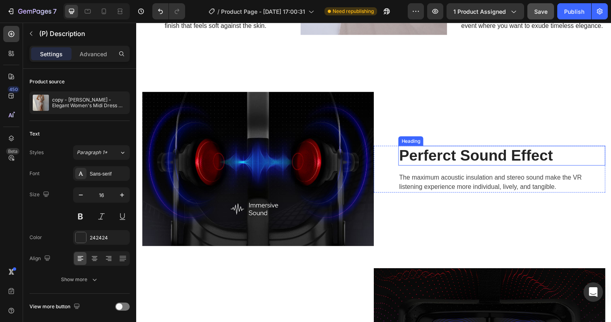
click at [458, 164] on p "Perferct Sound Effect" at bounding box center [509, 158] width 210 height 19
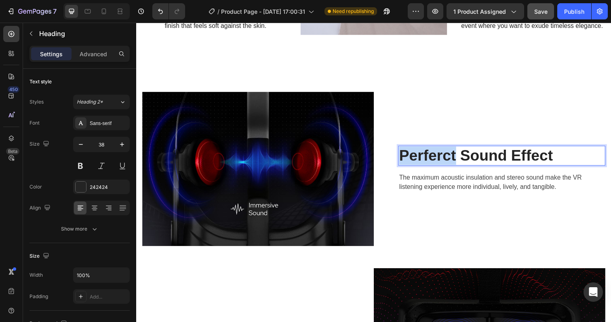
click at [458, 164] on p "Perferct Sound Effect" at bounding box center [509, 158] width 210 height 19
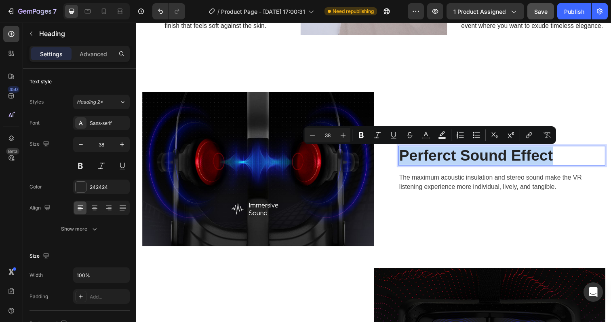
click at [458, 164] on p "Perferct Sound Effect" at bounding box center [509, 158] width 210 height 19
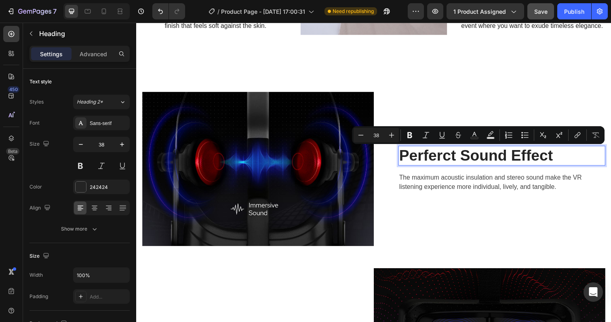
scroll to position [898, 0]
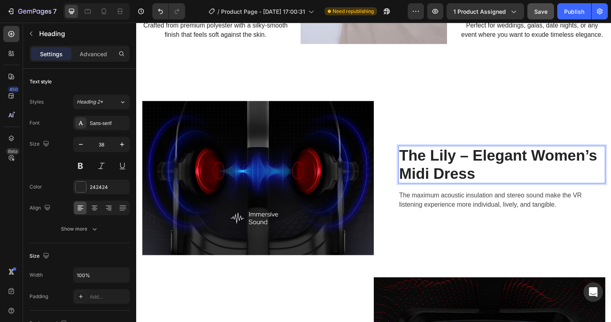
click at [455, 173] on p "The Lily – Elegant Women’s Midi Dress" at bounding box center [509, 167] width 210 height 37
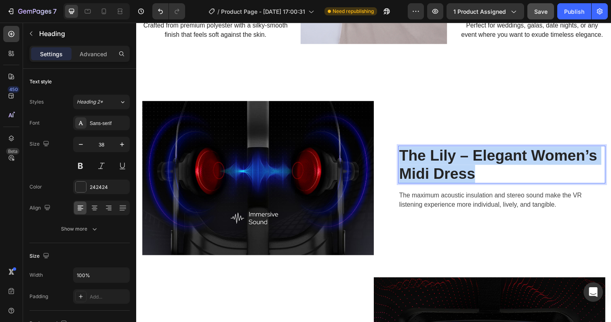
click at [455, 173] on p "The Lily – Elegant Women’s Midi Dress" at bounding box center [509, 167] width 210 height 37
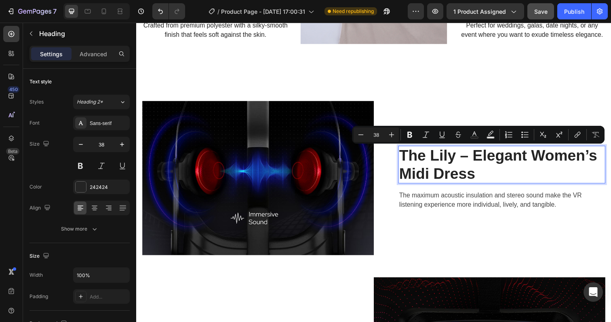
scroll to position [908, 0]
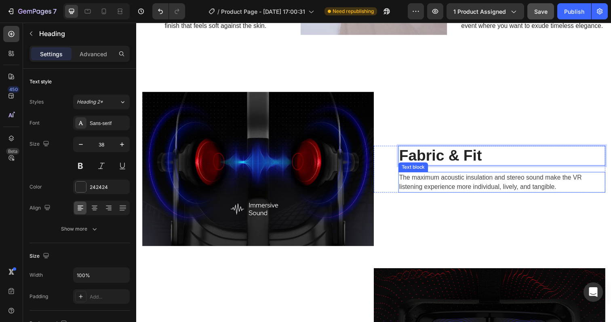
click at [424, 187] on p "The maximum acoustic insulation and stereo sound make the VR listening experien…" at bounding box center [509, 185] width 210 height 19
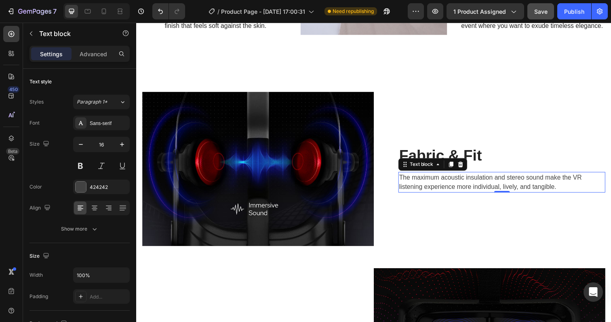
click at [452, 187] on p "The maximum acoustic insulation and stereo sound make the VR listening experien…" at bounding box center [509, 185] width 210 height 19
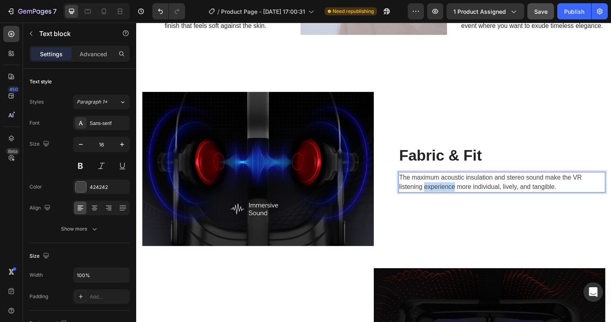
click at [452, 187] on p "The maximum acoustic insulation and stereo sound make the VR listening experien…" at bounding box center [509, 185] width 210 height 19
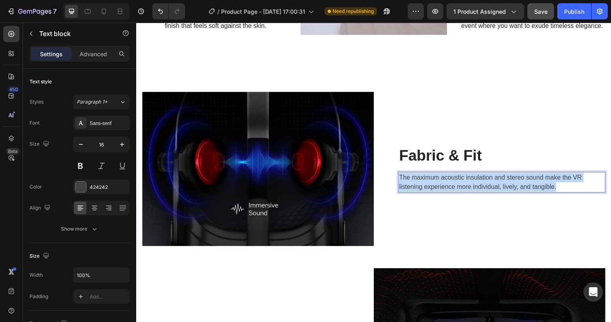
click at [452, 187] on p "The maximum acoustic insulation and stereo sound make the VR listening experien…" at bounding box center [509, 185] width 210 height 19
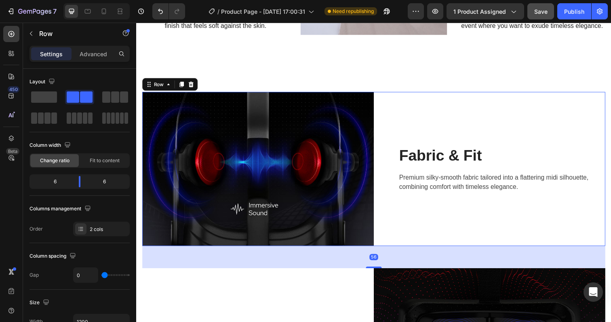
click at [396, 217] on div "⁠⁠⁠⁠⁠⁠⁠ Fabric & Fit Heading Premium silky-smooth fabric tailored into a flatte…" at bounding box center [497, 171] width 236 height 157
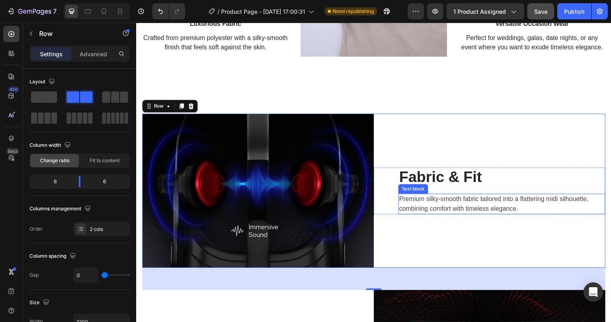
click at [422, 204] on p "Premium silky-smooth fabric tailored into a flattering midi silhouette, combini…" at bounding box center [509, 207] width 210 height 19
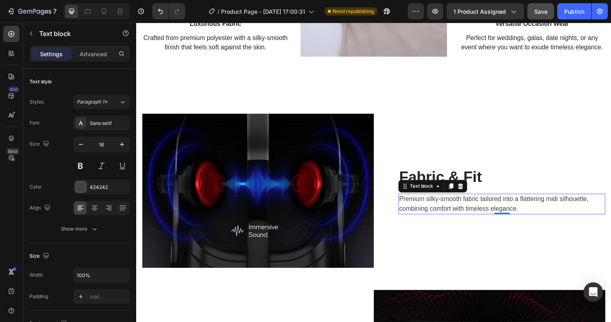
scroll to position [879, 0]
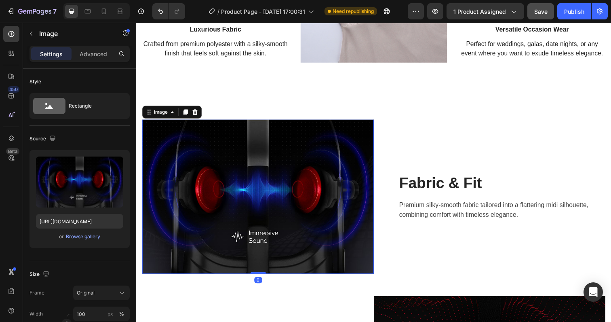
click at [292, 198] on img at bounding box center [260, 200] width 236 height 157
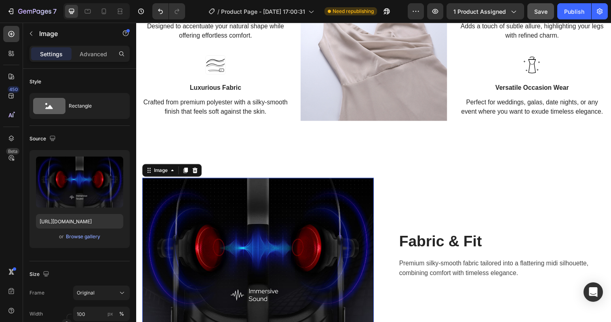
click at [263, 230] on img at bounding box center [260, 259] width 236 height 157
click at [80, 236] on div "Browse gallery" at bounding box center [83, 236] width 34 height 7
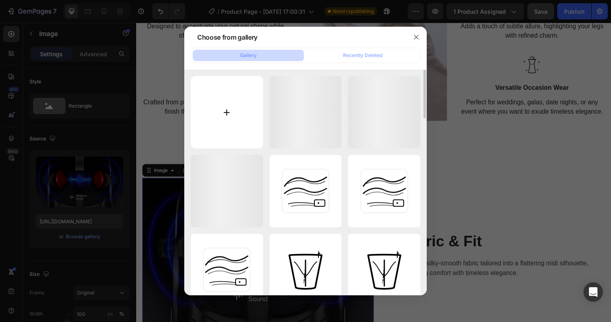
click at [220, 92] on input "file" at bounding box center [227, 112] width 72 height 72
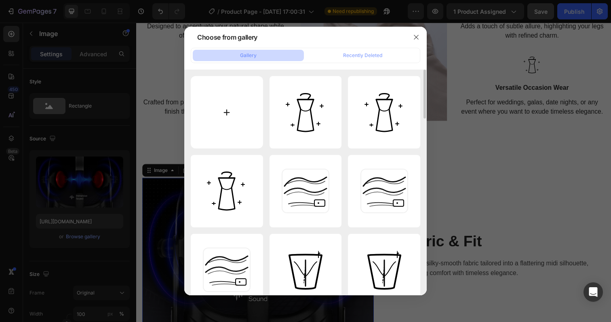
type input "C:\fakepath\Lyra_-_Elegant_Midi_Dress_6.webp"
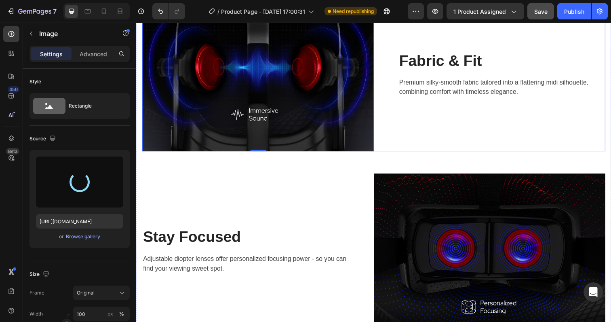
scroll to position [1021, 0]
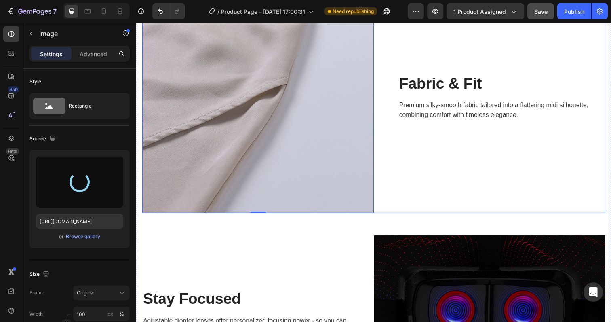
type input "[URL][DOMAIN_NAME]"
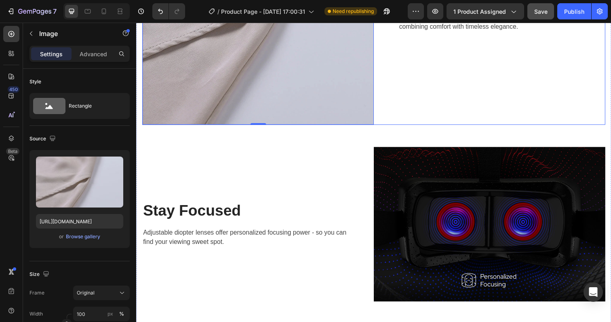
scroll to position [1118, 0]
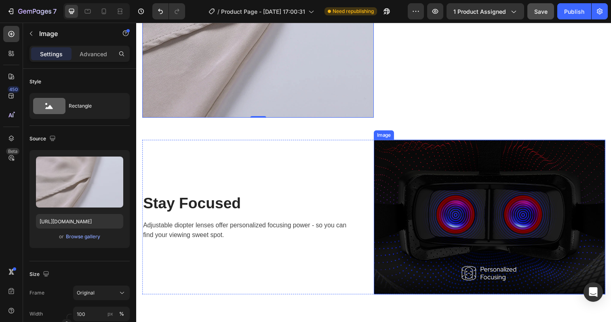
click at [482, 225] on img at bounding box center [497, 221] width 236 height 158
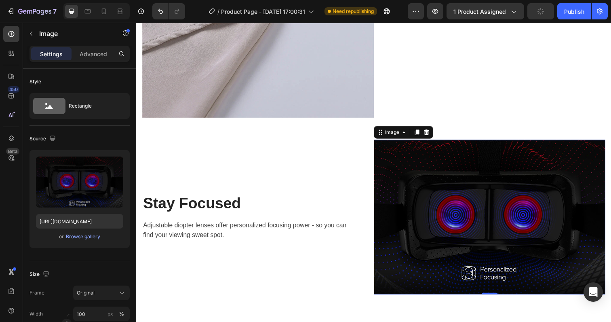
click at [453, 214] on img at bounding box center [497, 221] width 236 height 158
click at [72, 236] on div "Browse gallery" at bounding box center [83, 236] width 34 height 7
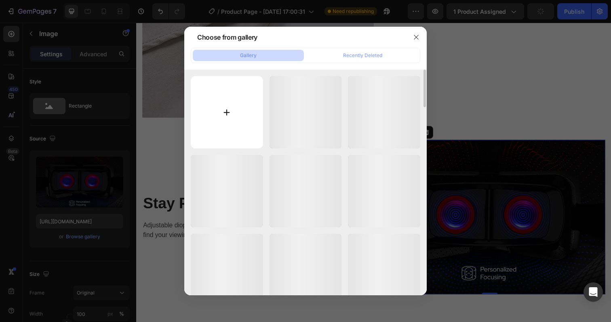
click at [228, 118] on input "file" at bounding box center [227, 112] width 72 height 72
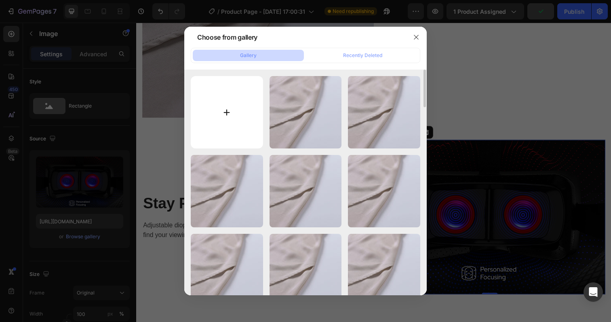
type input "C:\fakepath\Lyra_-_Elegant_Midi_Dress_7.webp"
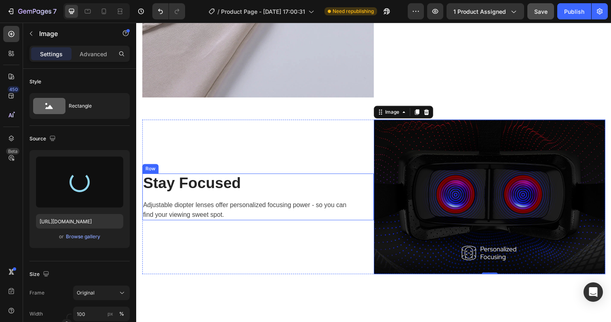
scroll to position [1135, 0]
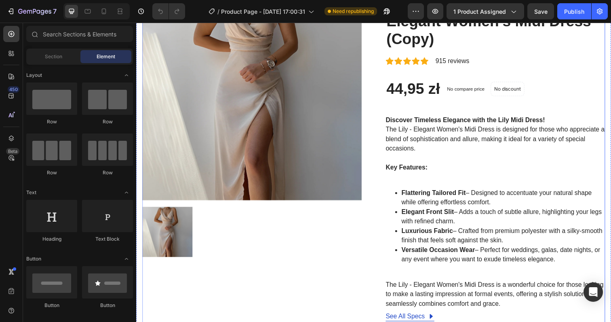
scroll to position [93, 0]
